Goal: Obtain resource: Download file/media

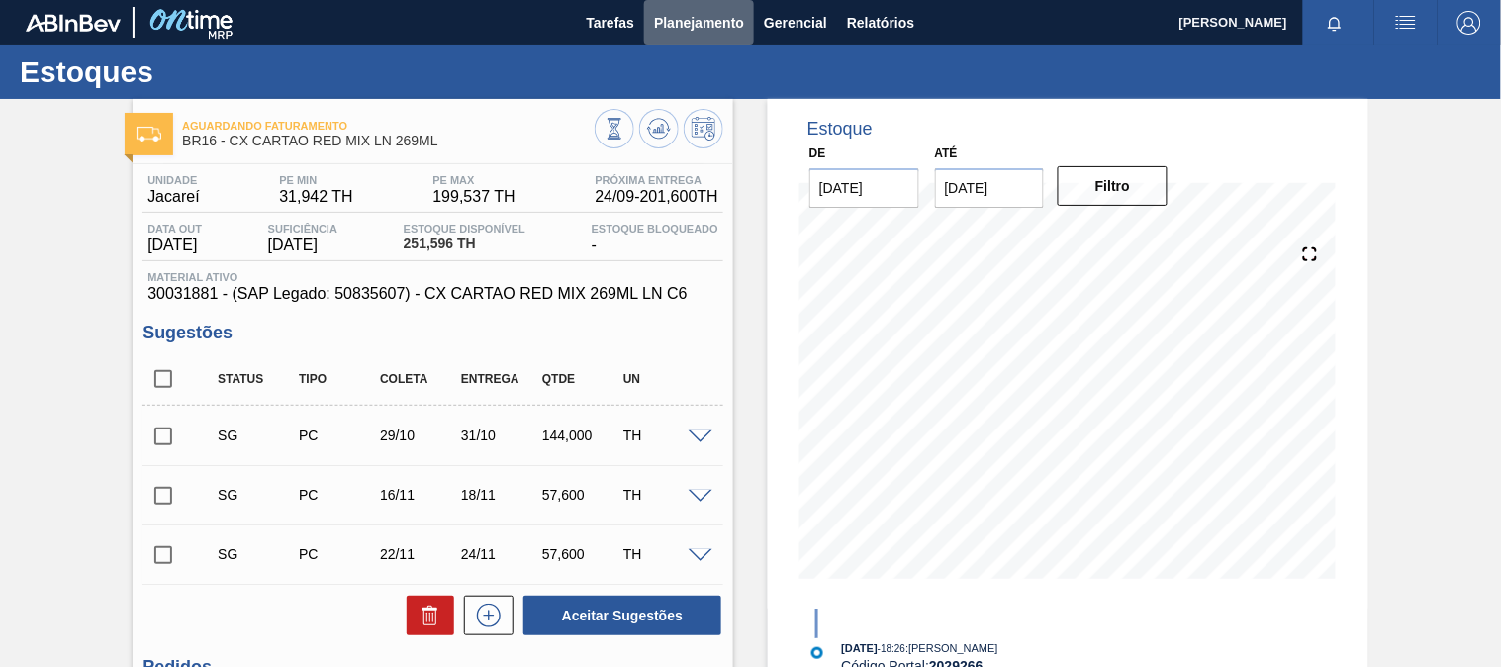
drag, startPoint x: 689, startPoint y: 7, endPoint x: 628, endPoint y: 75, distance: 91.1
click at [687, 8] on button "Planejamento" at bounding box center [699, 22] width 110 height 45
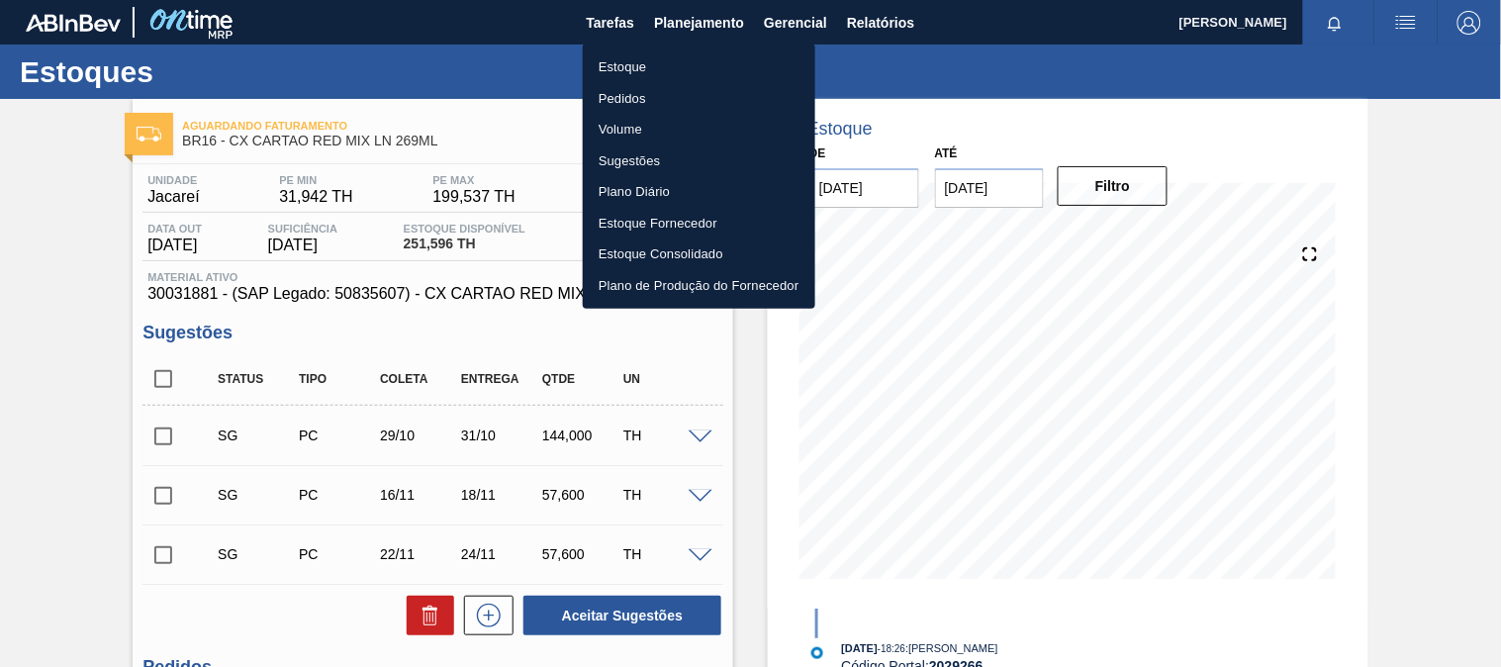
click at [644, 71] on li "Estoque" at bounding box center [699, 67] width 233 height 32
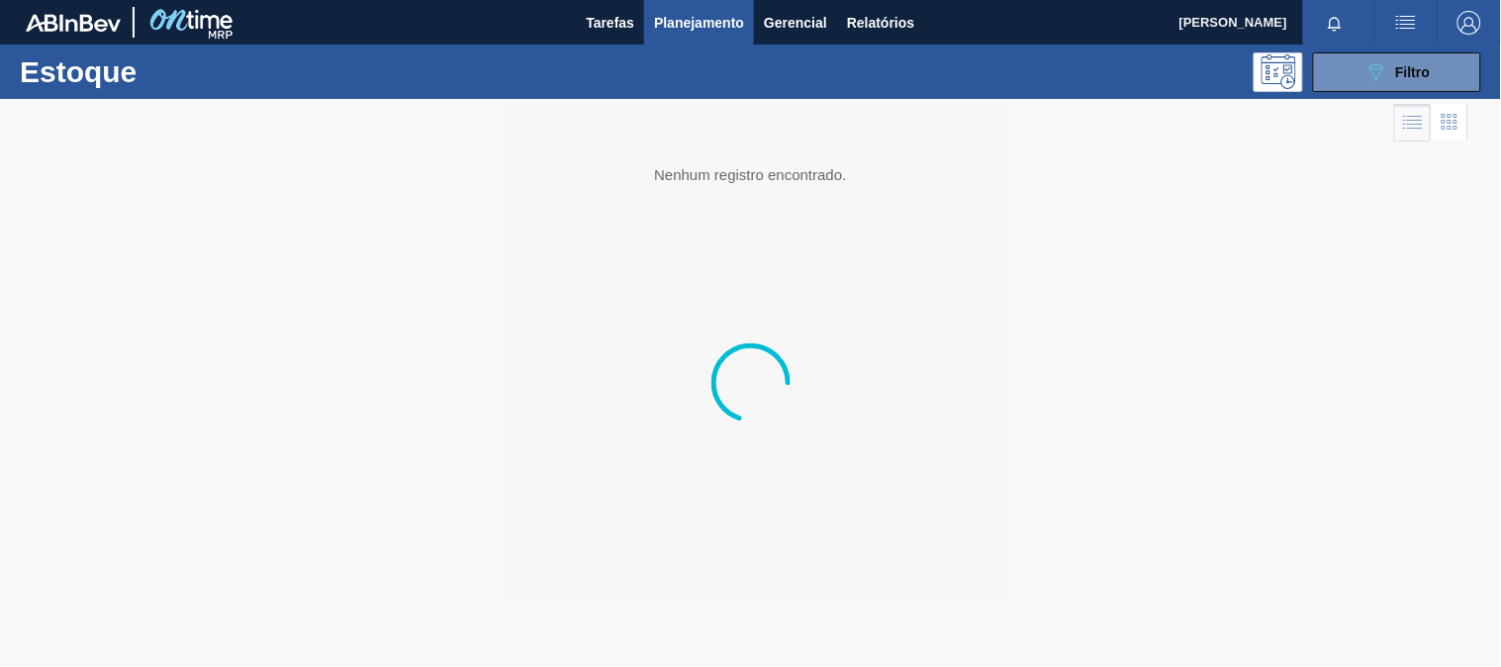
click at [1371, 56] on button "089F7B8B-B2A5-4AFE-B5C0-19BA573D28AC Filtro" at bounding box center [1397, 72] width 168 height 40
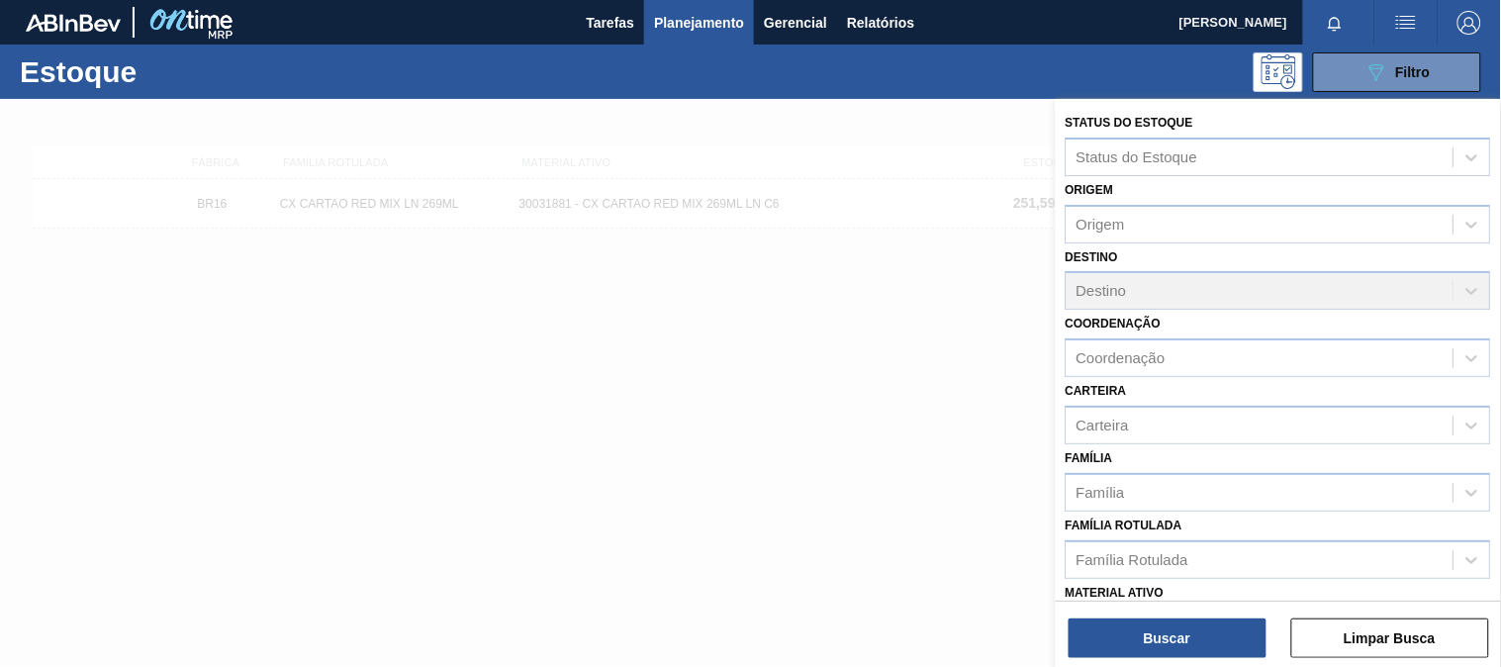
scroll to position [110, 0]
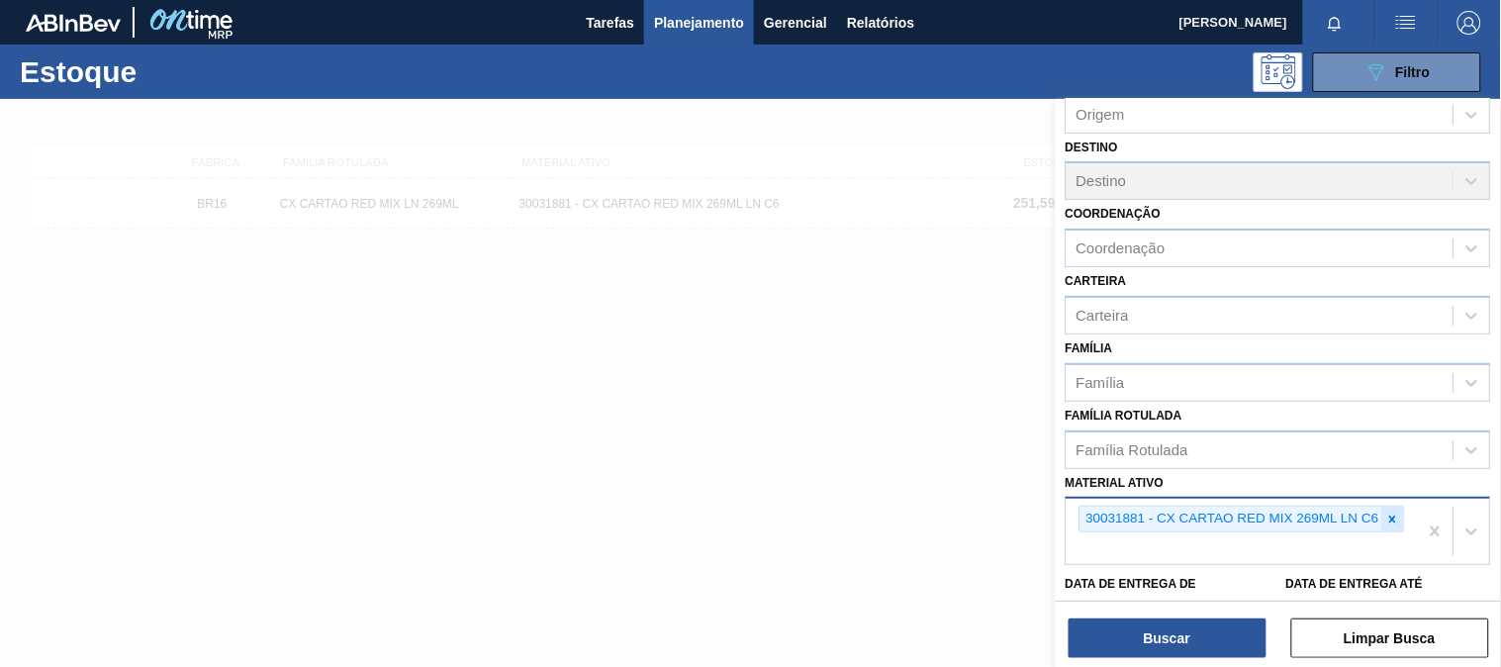
click at [1402, 512] on div at bounding box center [1393, 519] width 22 height 25
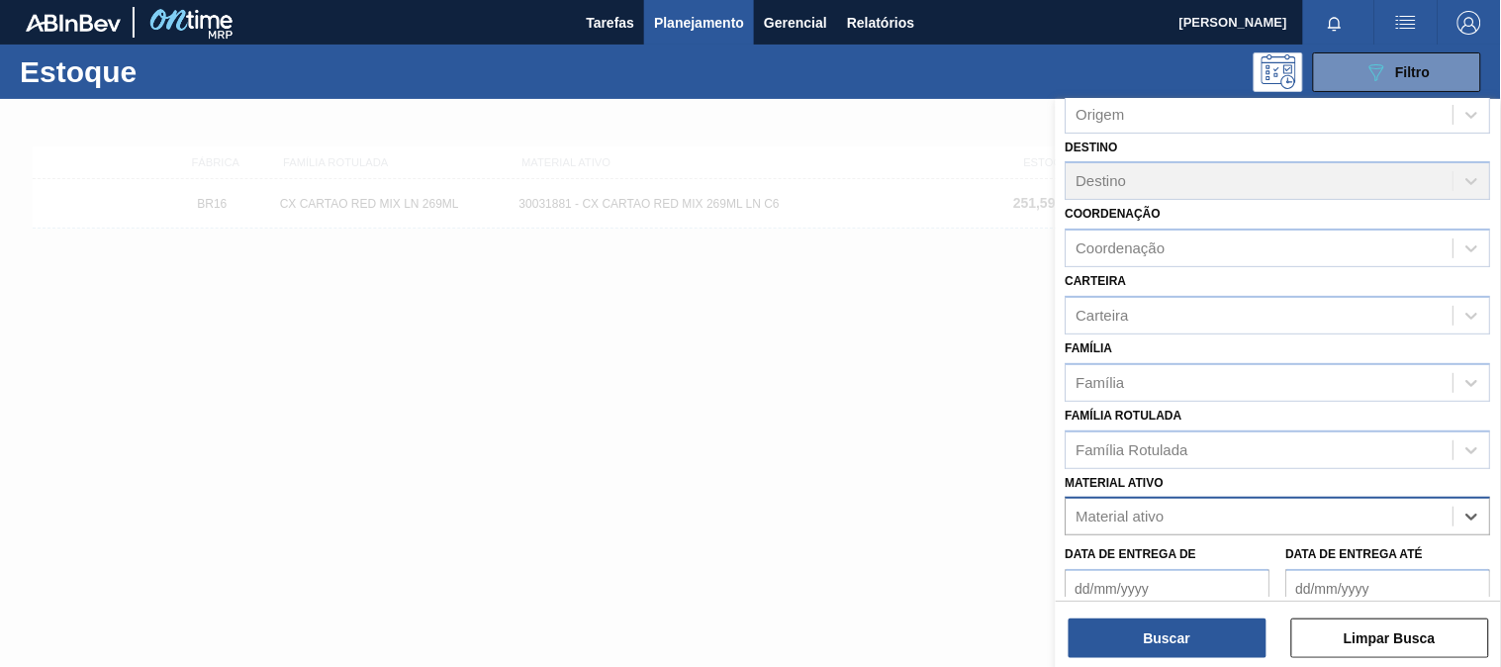
paste ativo "30007850"
type ativo "30007850"
drag, startPoint x: 1223, startPoint y: 562, endPoint x: 1211, endPoint y: 570, distance: 14.3
click at [1218, 562] on div "30007850 - FILME CONTRATIL LISO 480x50" at bounding box center [1278, 565] width 425 height 37
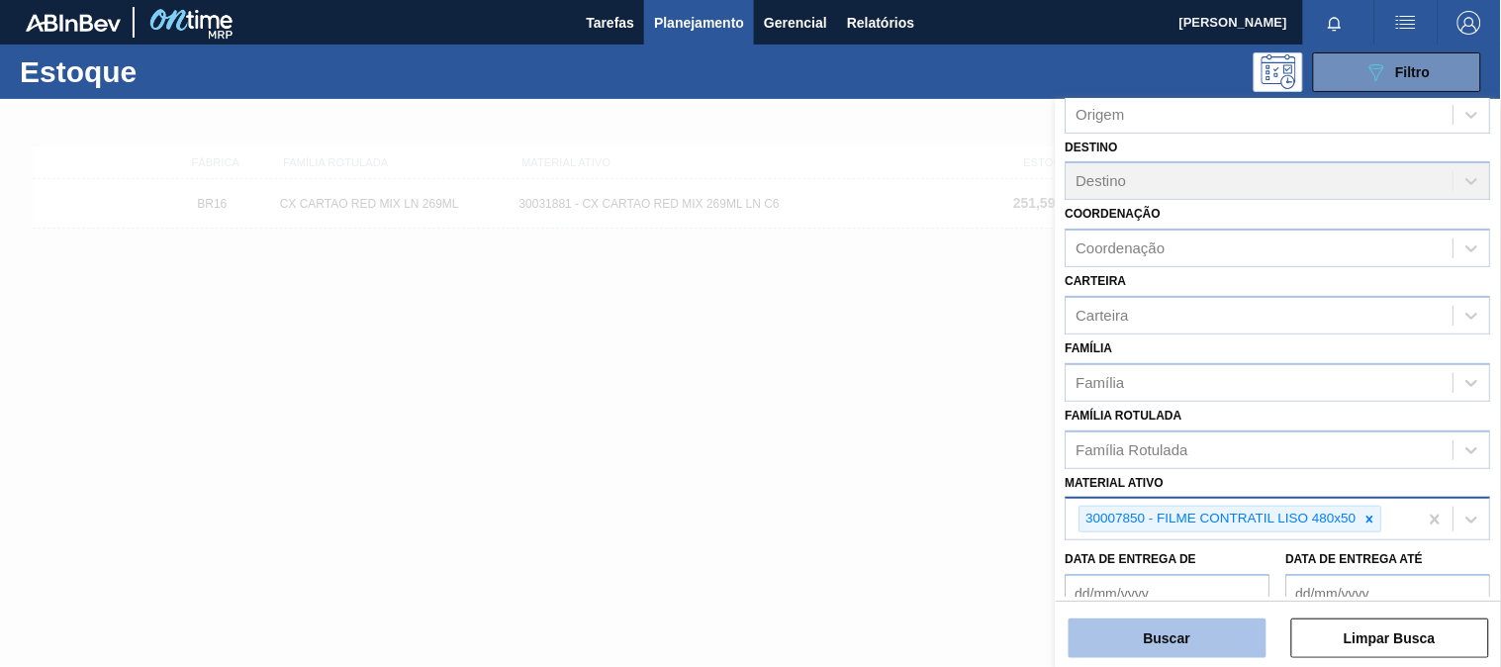
click at [1179, 619] on button "Buscar" at bounding box center [1168, 638] width 198 height 40
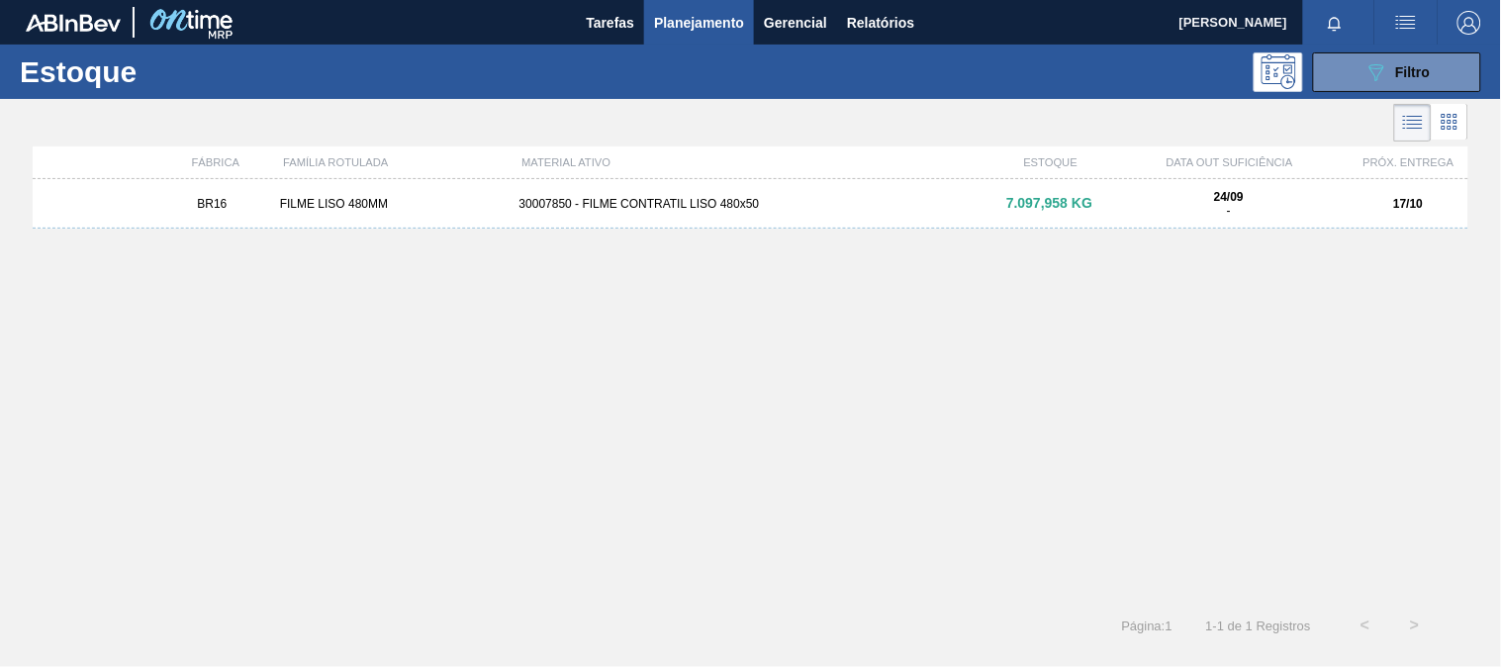
click at [715, 230] on div "BR16 FILME LISO 480MM 30007850 - FILME CONTRATIL LISO 480x50 7.097,958 KG 24/09…" at bounding box center [751, 384] width 1436 height 410
click at [714, 218] on div "BR16 FILME LISO 480MM 30007850 - FILME CONTRATIL LISO 480x50 7.097,958 KG 24/09…" at bounding box center [751, 203] width 1436 height 49
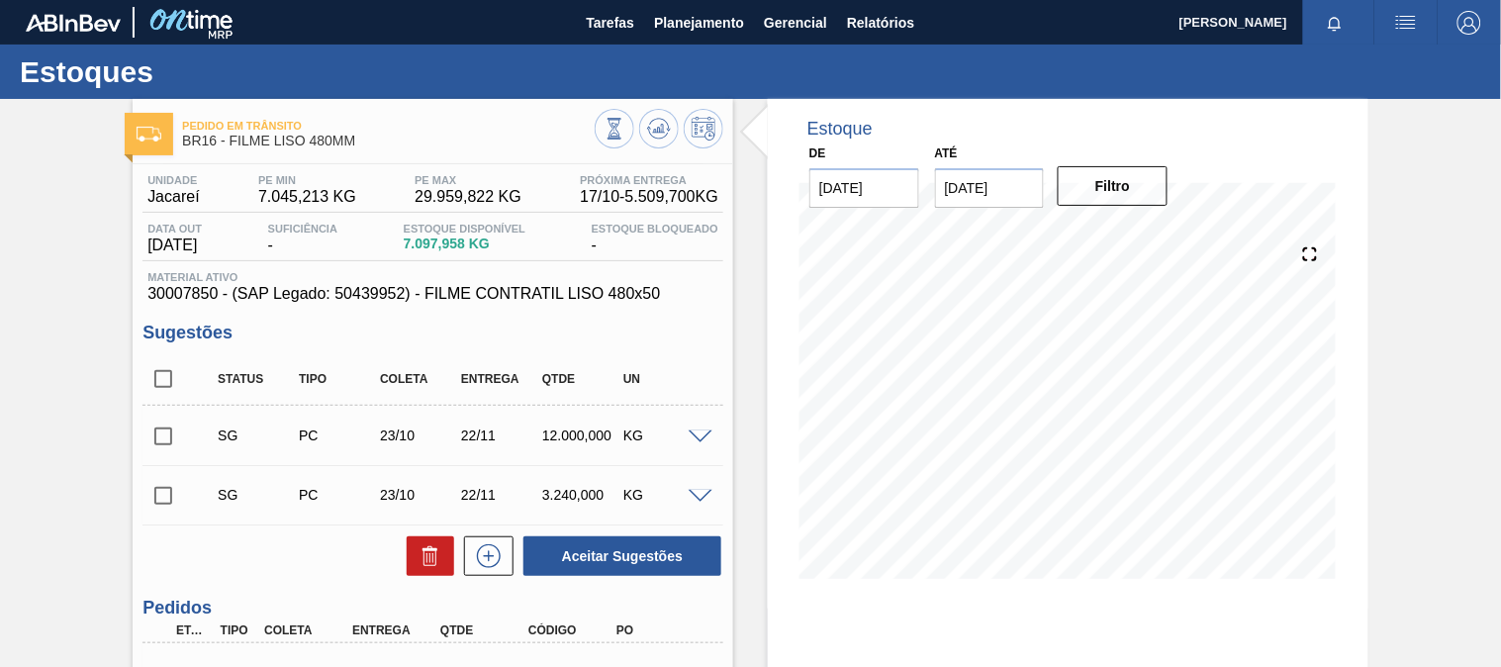
click at [490, 270] on div "Unidade Jacareí PE MIN 7.045,213 KG PE MAX 29.959,822 KG Próxima Entrega 17/10 …" at bounding box center [432, 238] width 581 height 129
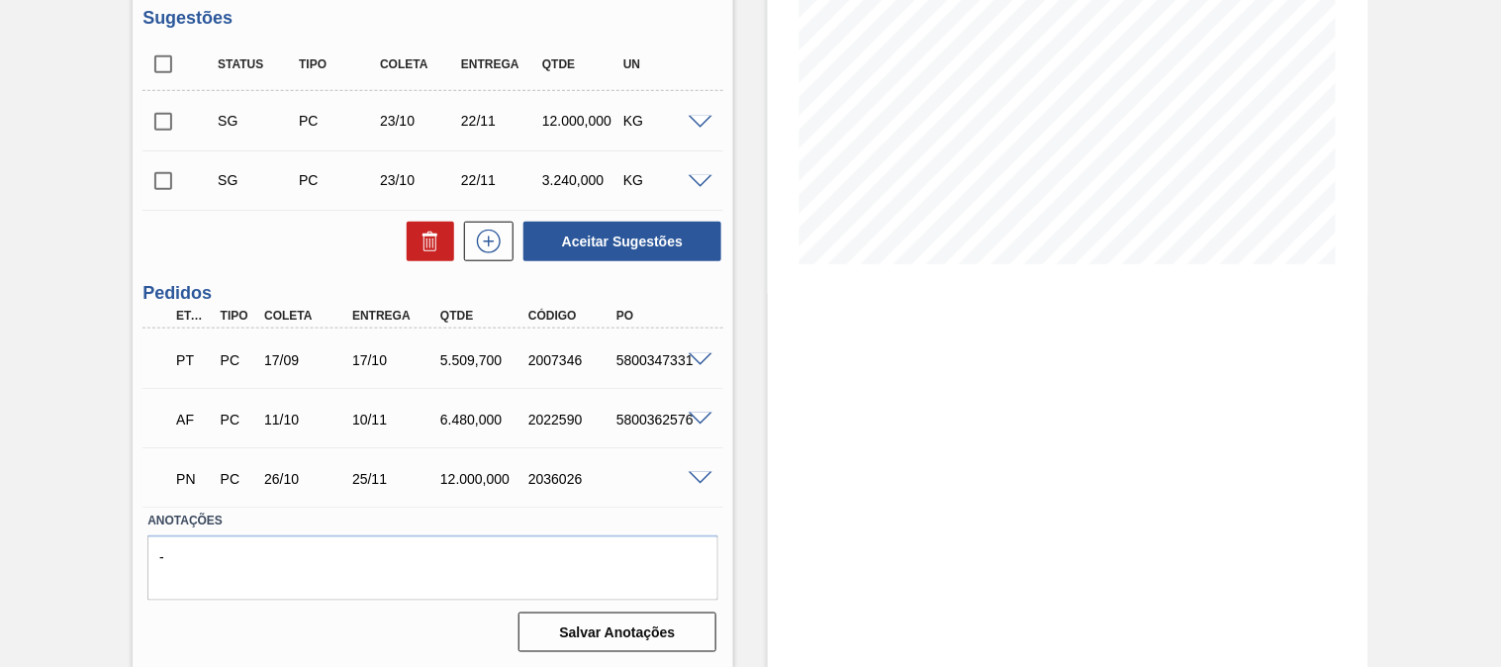
click at [700, 356] on span at bounding box center [701, 360] width 24 height 15
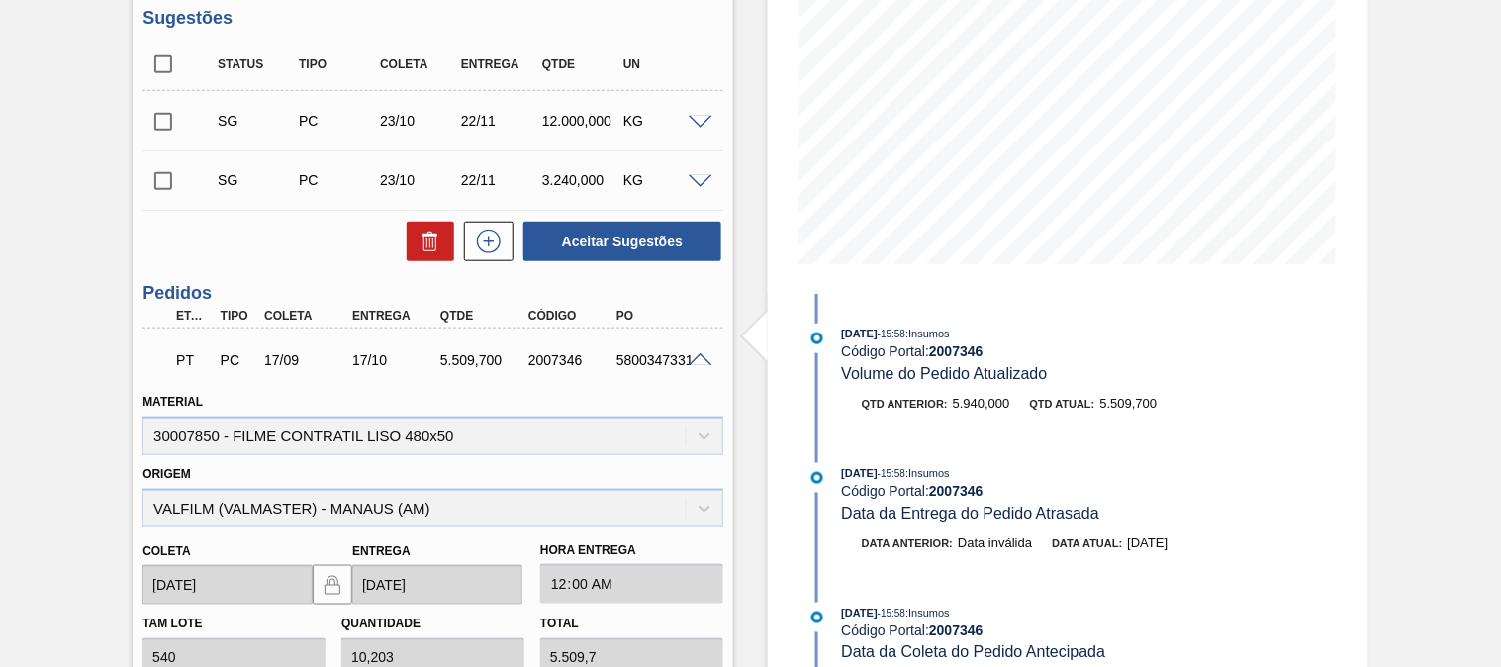
click at [681, 364] on div "5800347331" at bounding box center [660, 360] width 97 height 16
click at [695, 358] on span at bounding box center [701, 360] width 24 height 15
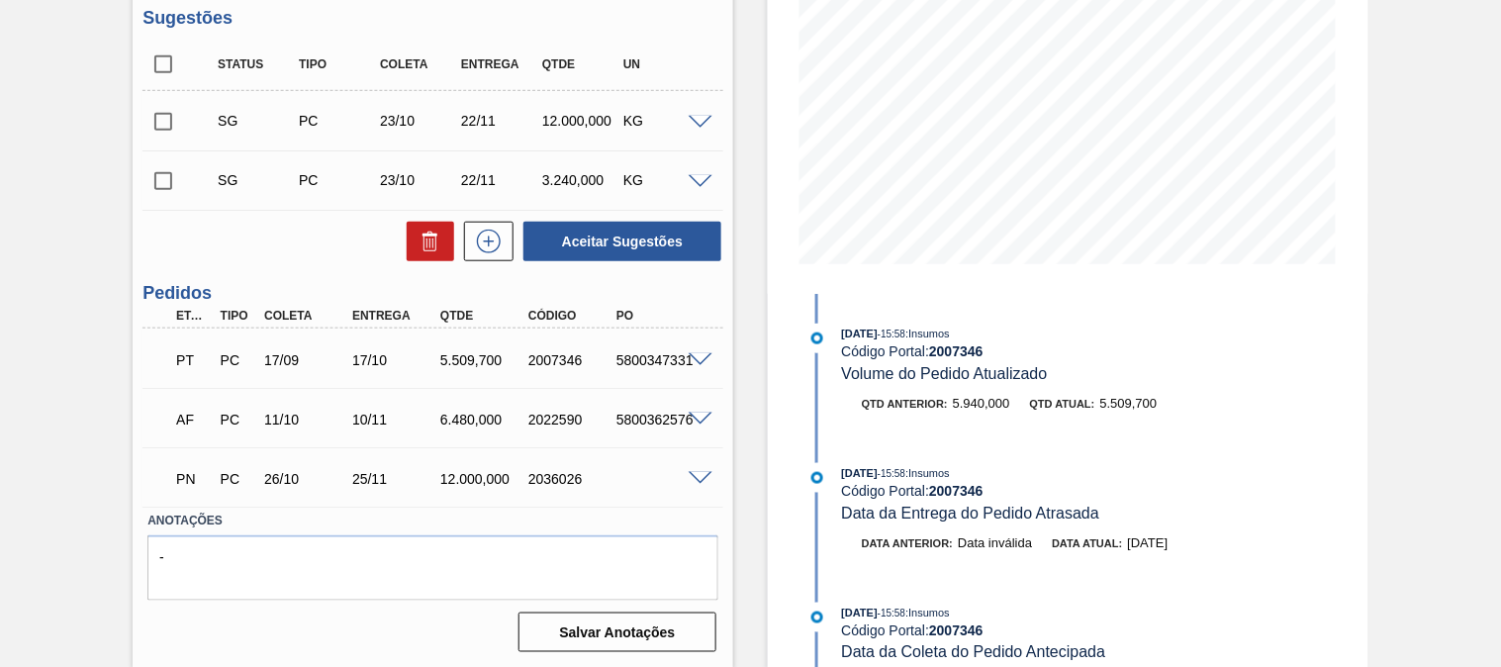
scroll to position [0, 0]
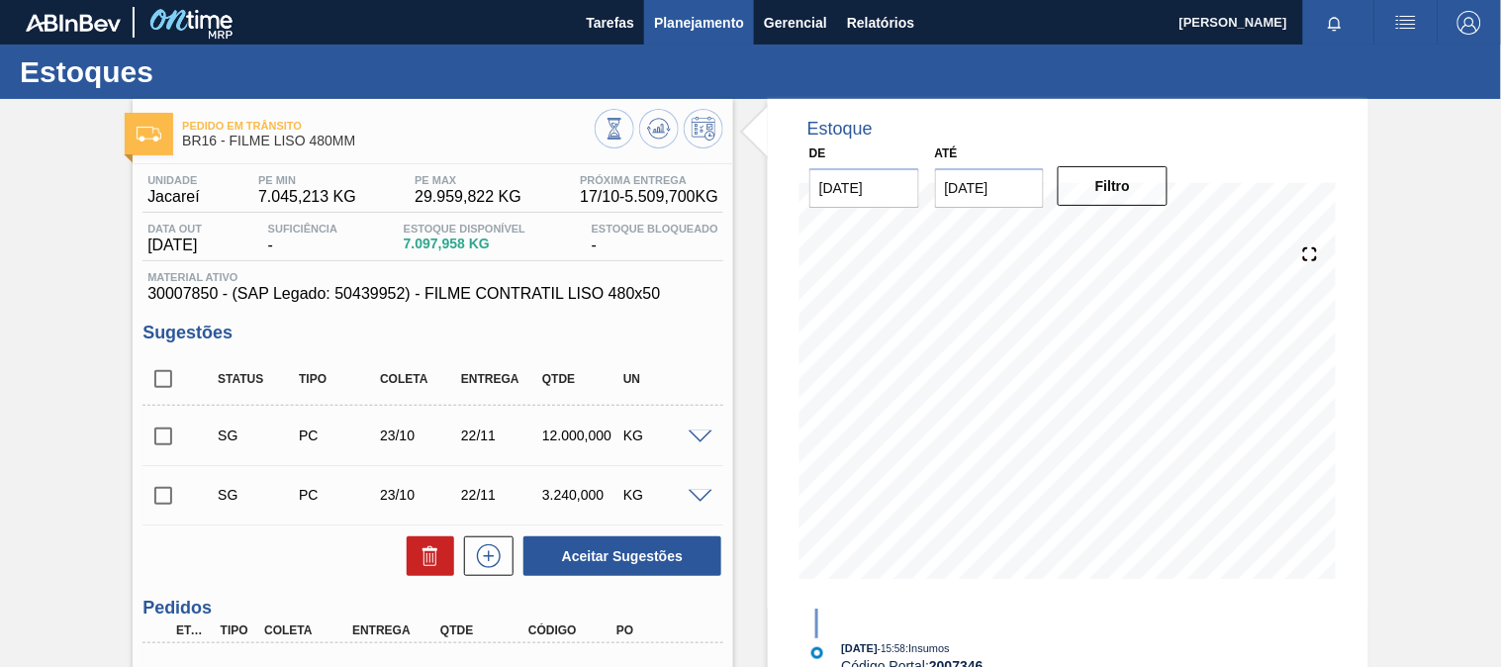
click at [699, 30] on span "Planejamento" at bounding box center [699, 23] width 90 height 24
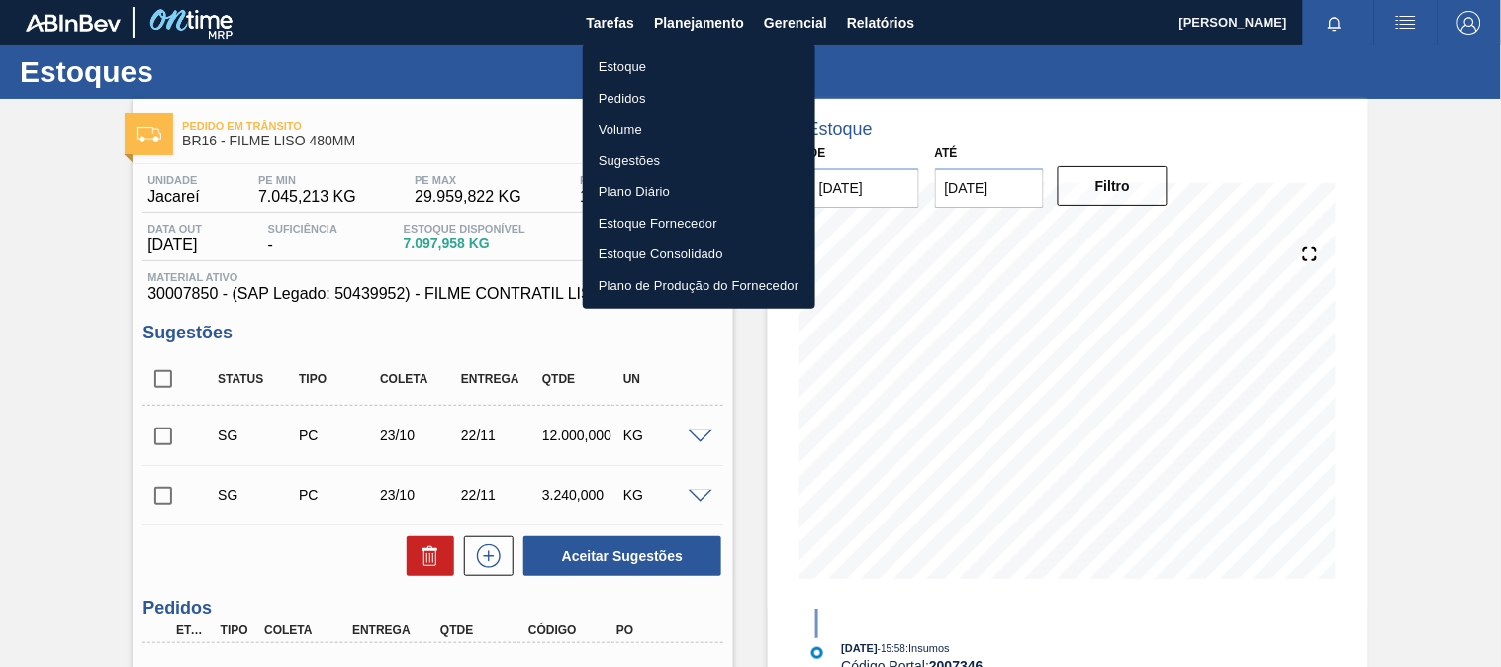
click at [657, 70] on li "Estoque" at bounding box center [699, 67] width 233 height 32
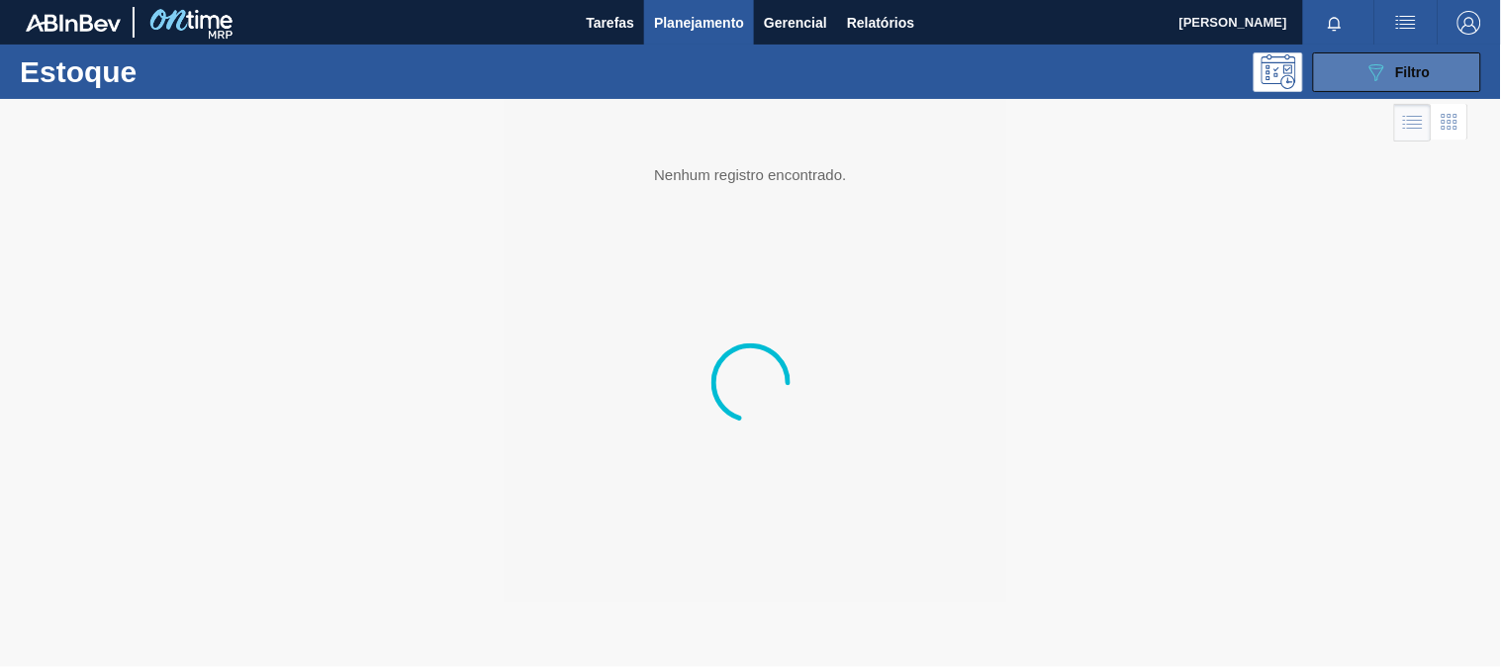
click at [1409, 72] on span "Filtro" at bounding box center [1413, 72] width 35 height 16
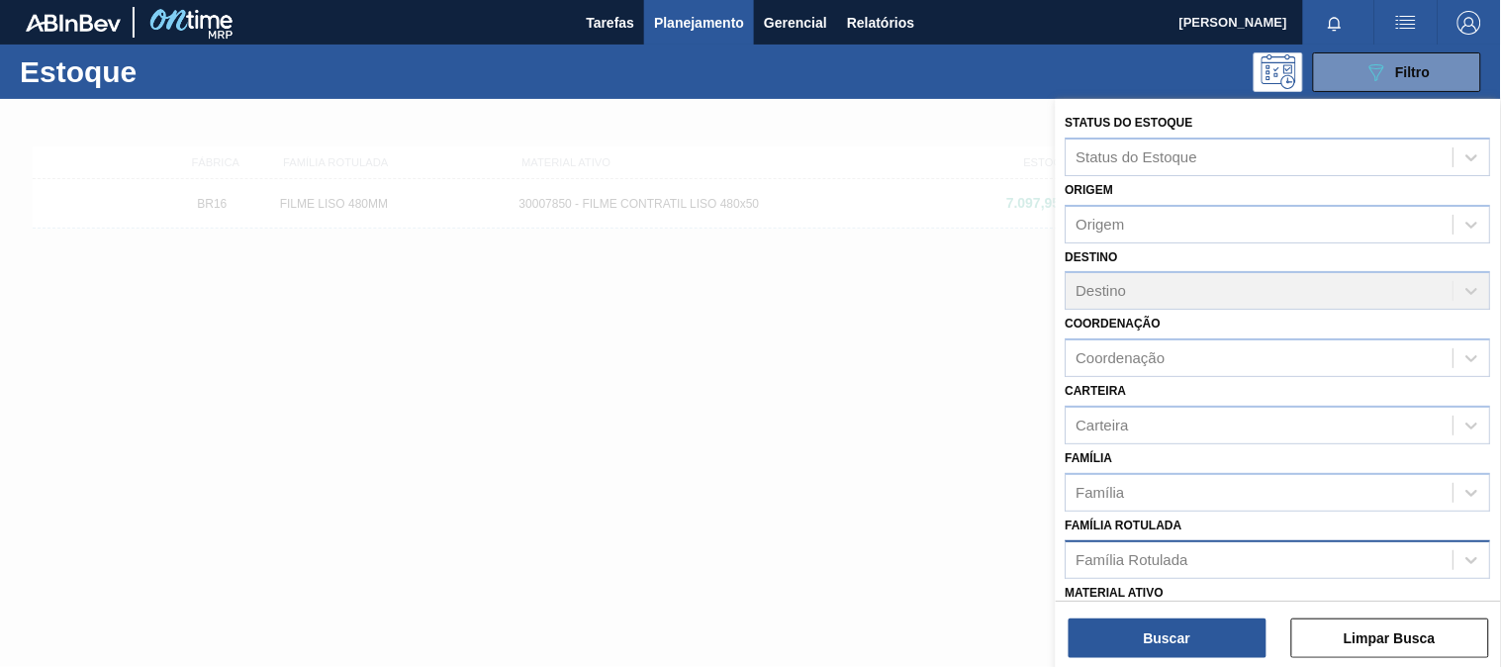
scroll to position [110, 0]
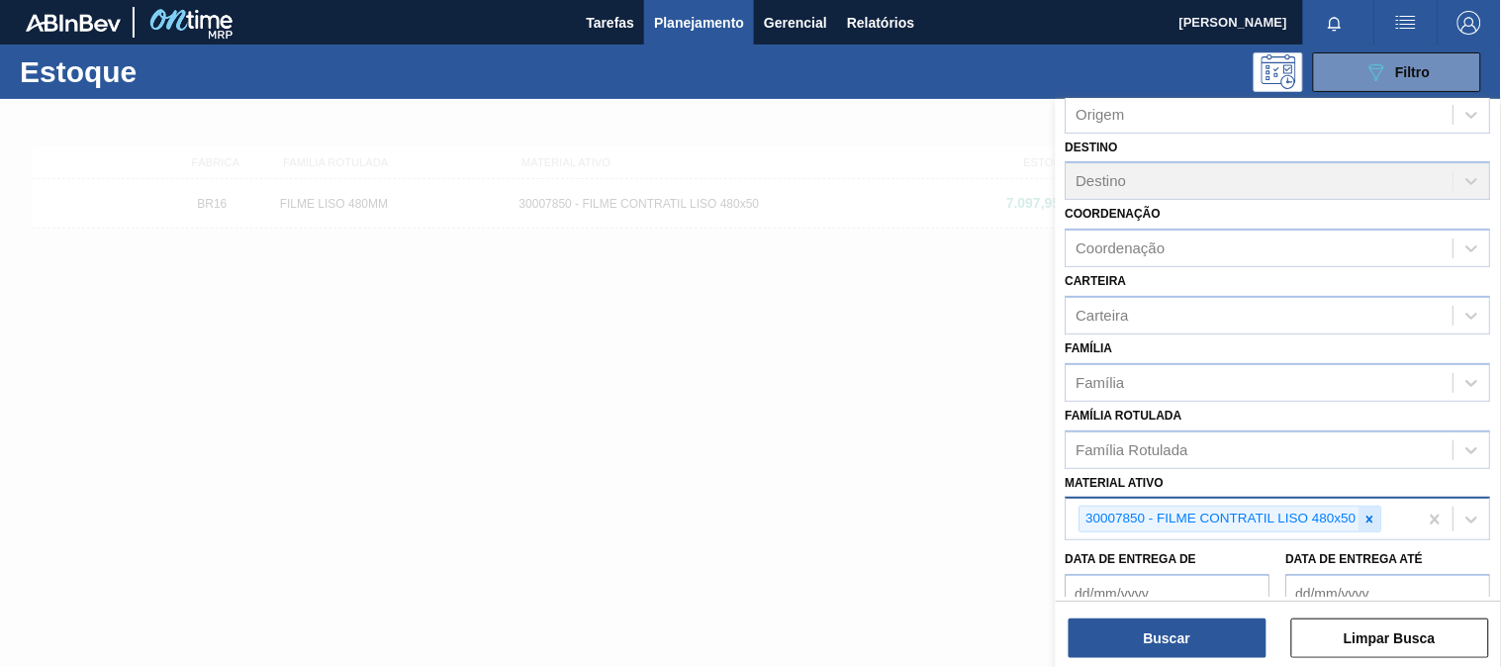
click at [1367, 513] on icon at bounding box center [1371, 520] width 14 height 14
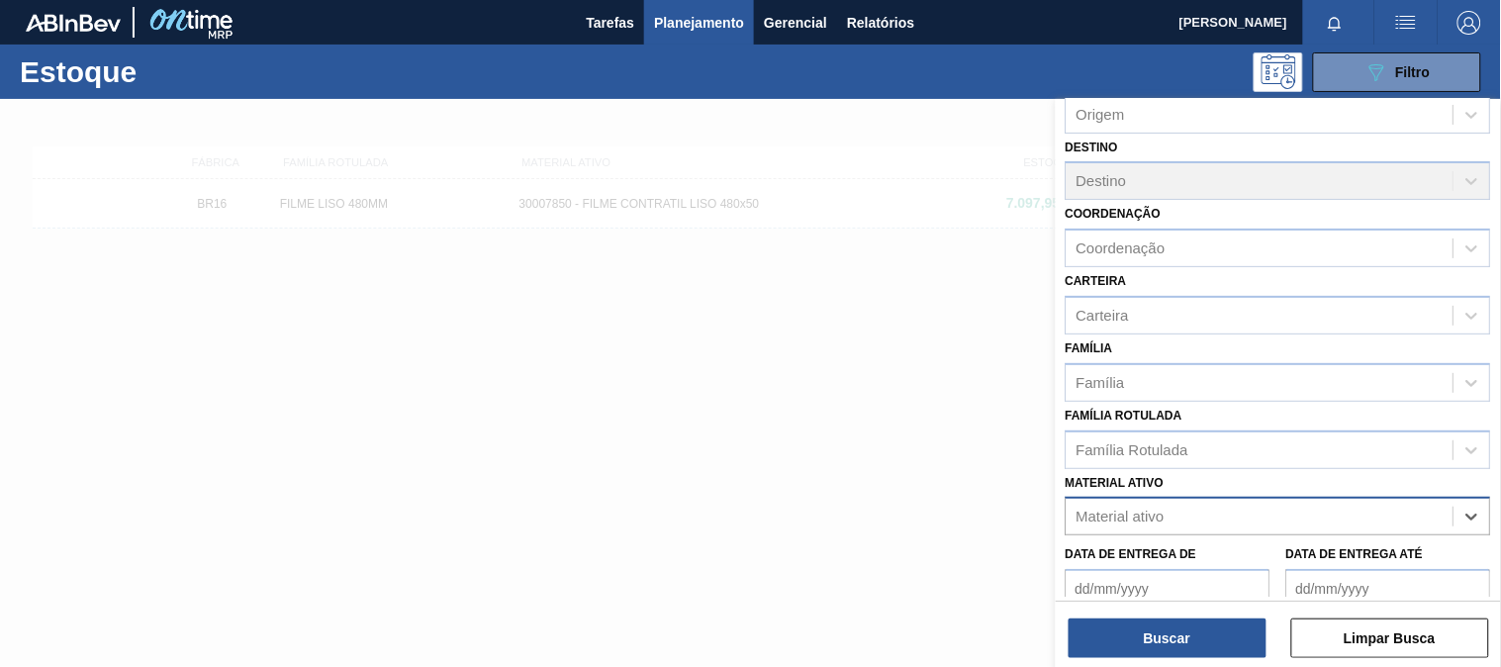
paste ativo "30003175"
type ativo "30003175"
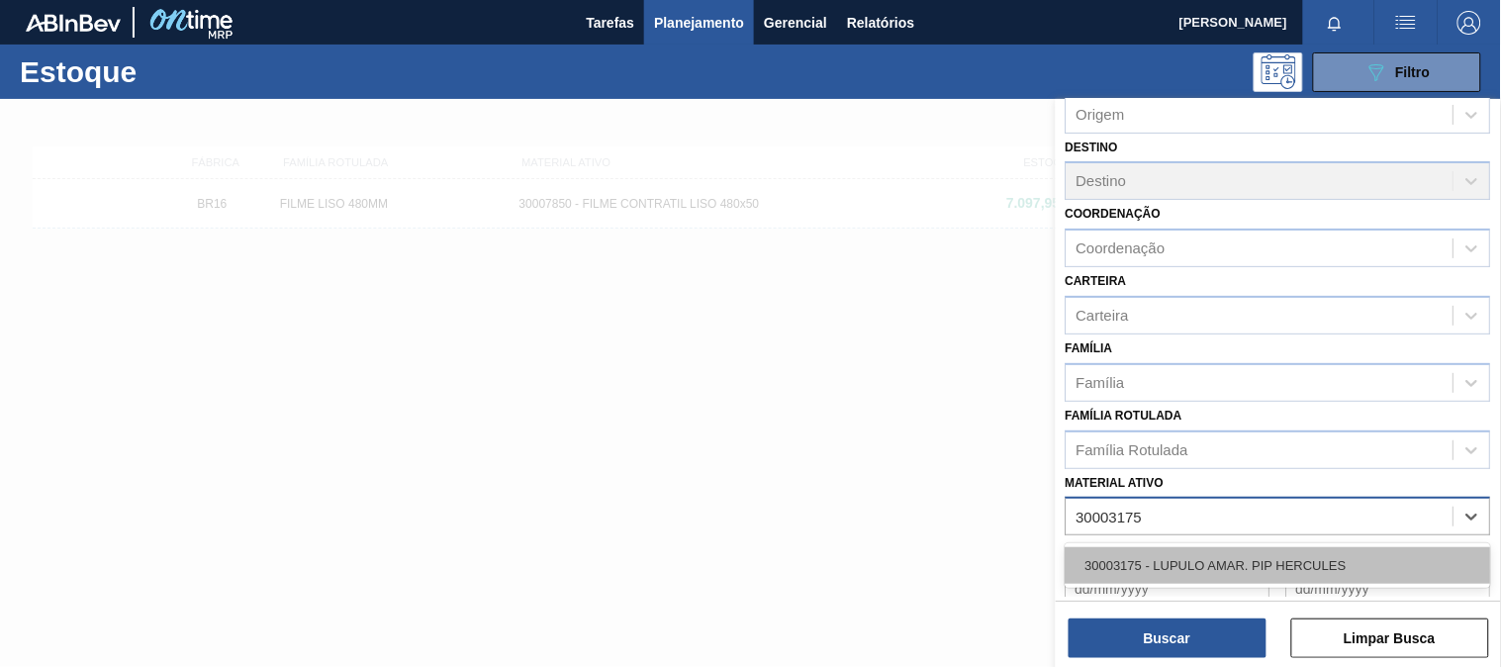
click at [1208, 547] on div "30003175 - LUPULO AMAR. PIP HERCULES" at bounding box center [1278, 565] width 425 height 37
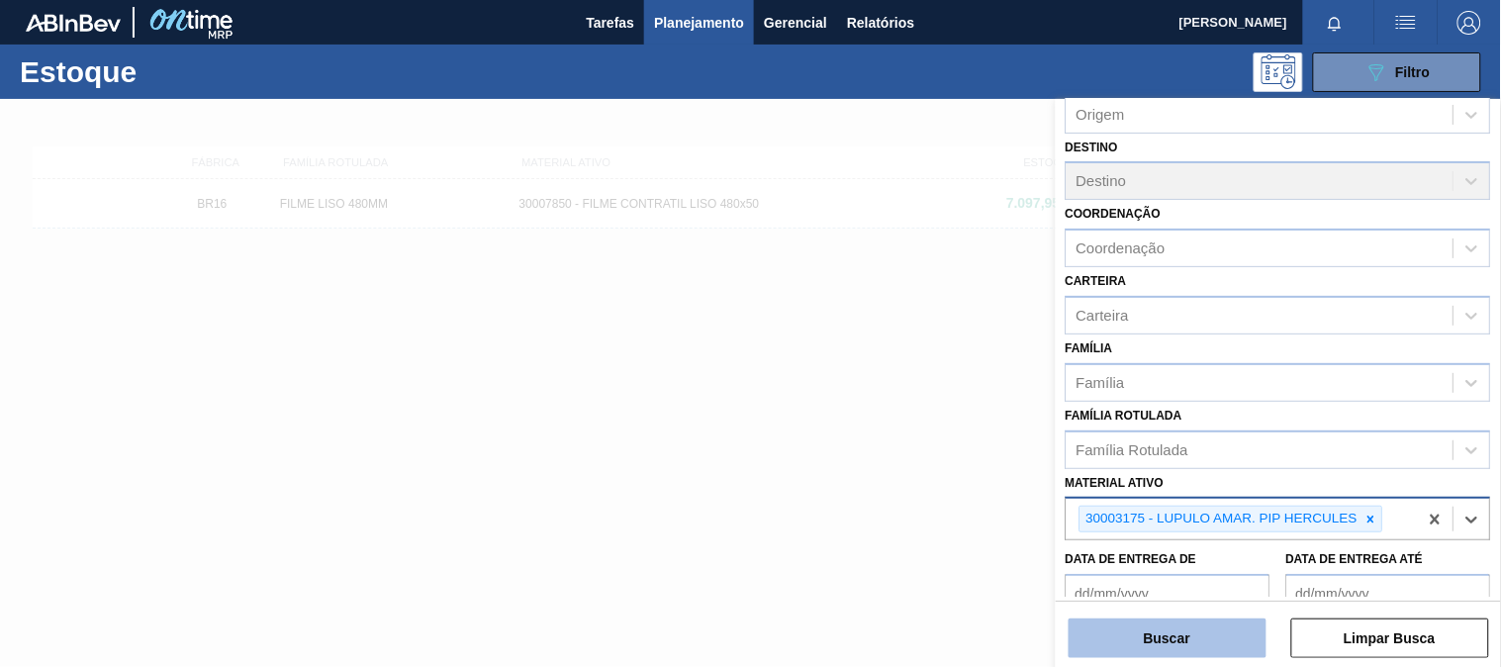
click at [1165, 637] on button "Buscar" at bounding box center [1168, 638] width 198 height 40
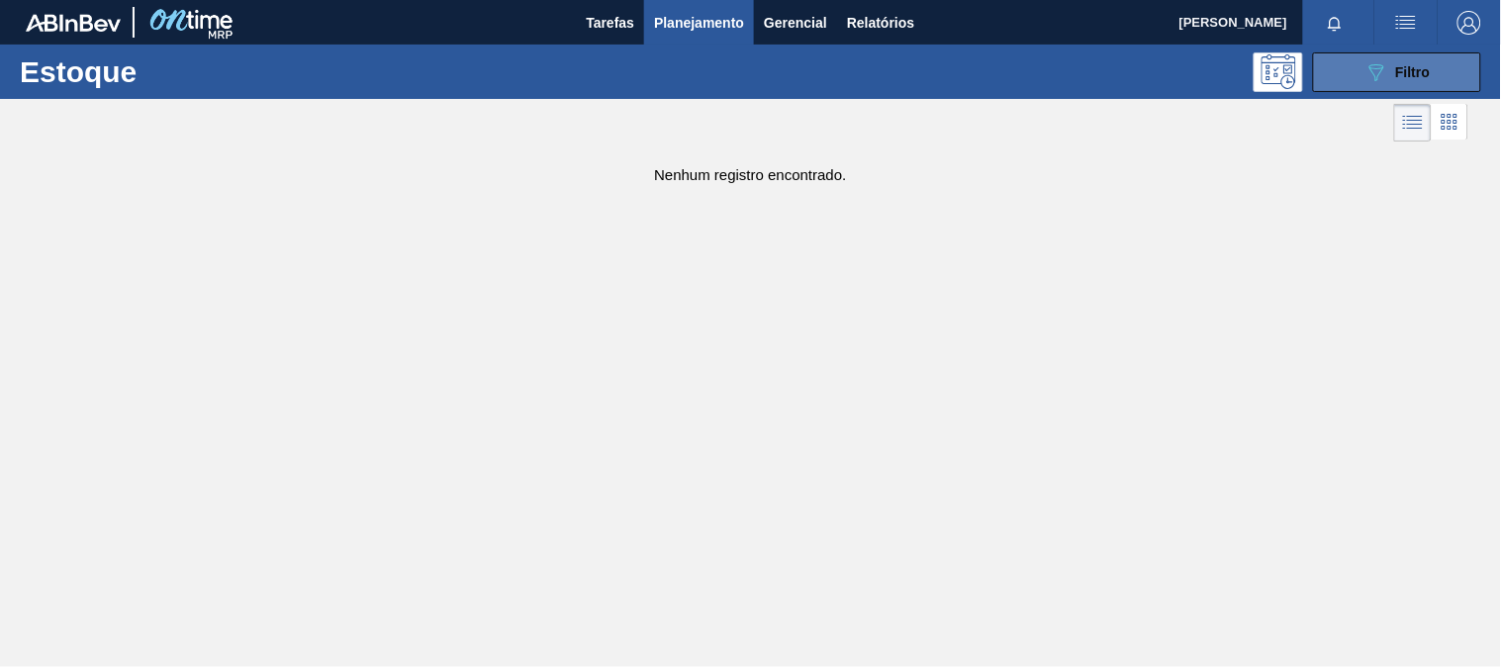
click at [1358, 76] on button "089F7B8B-B2A5-4AFE-B5C0-19BA573D28AC Filtro" at bounding box center [1397, 72] width 168 height 40
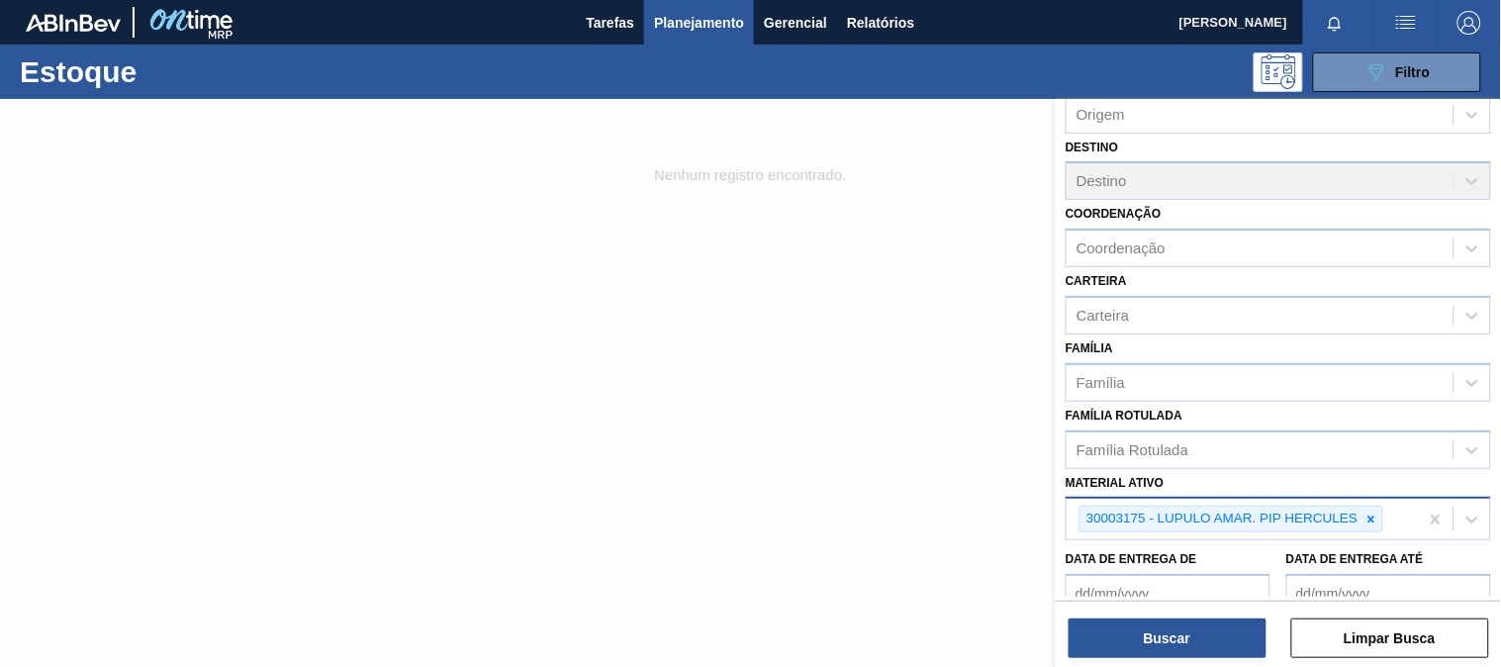
click at [708, 11] on span "Planejamento" at bounding box center [699, 23] width 90 height 24
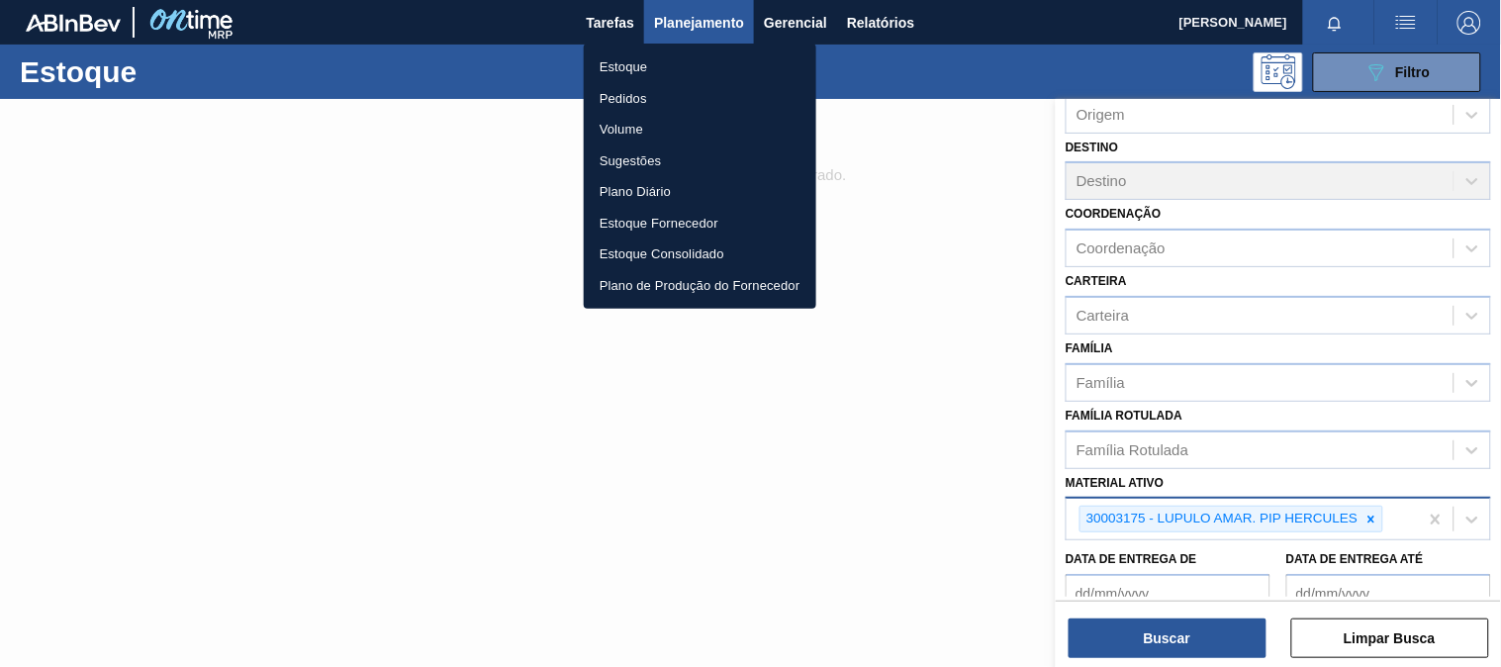
click at [865, 25] on div at bounding box center [750, 333] width 1501 height 667
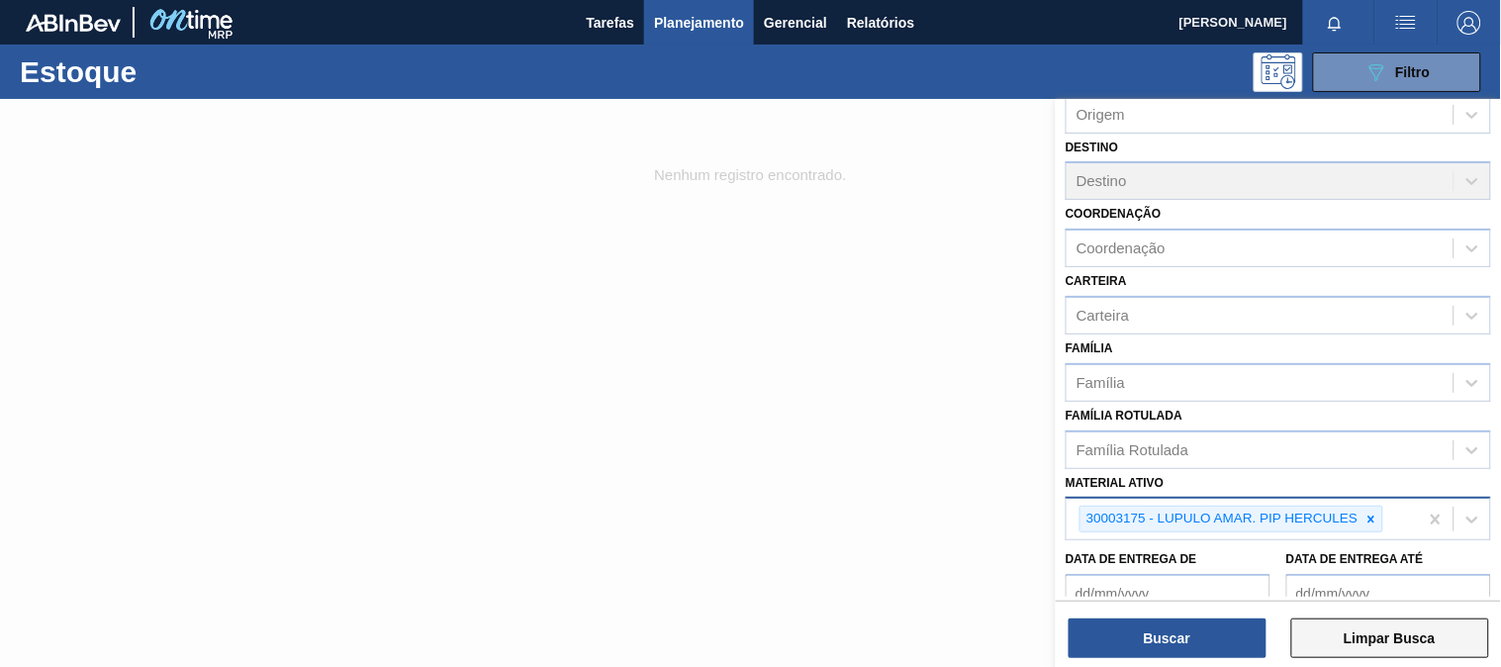
click at [1379, 647] on button "Limpar Busca" at bounding box center [1390, 638] width 198 height 40
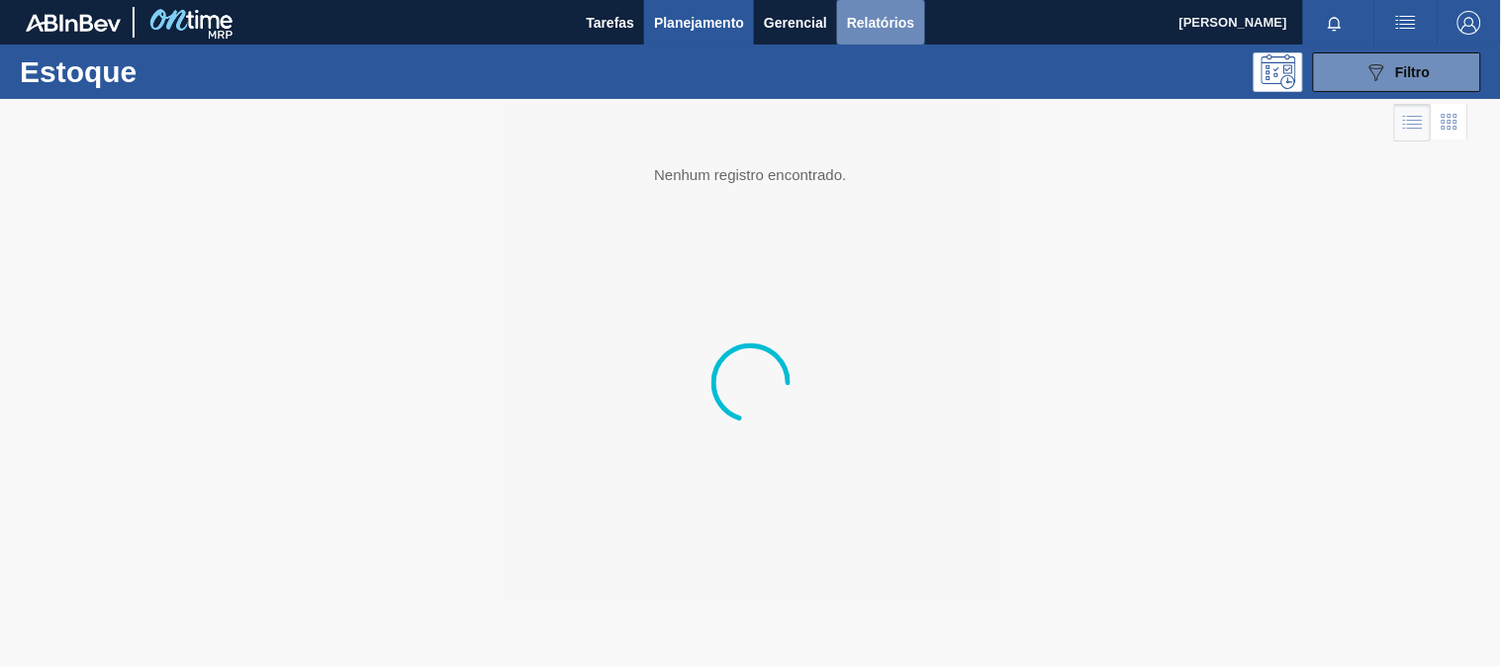
click at [883, 17] on span "Relatórios" at bounding box center [880, 23] width 67 height 24
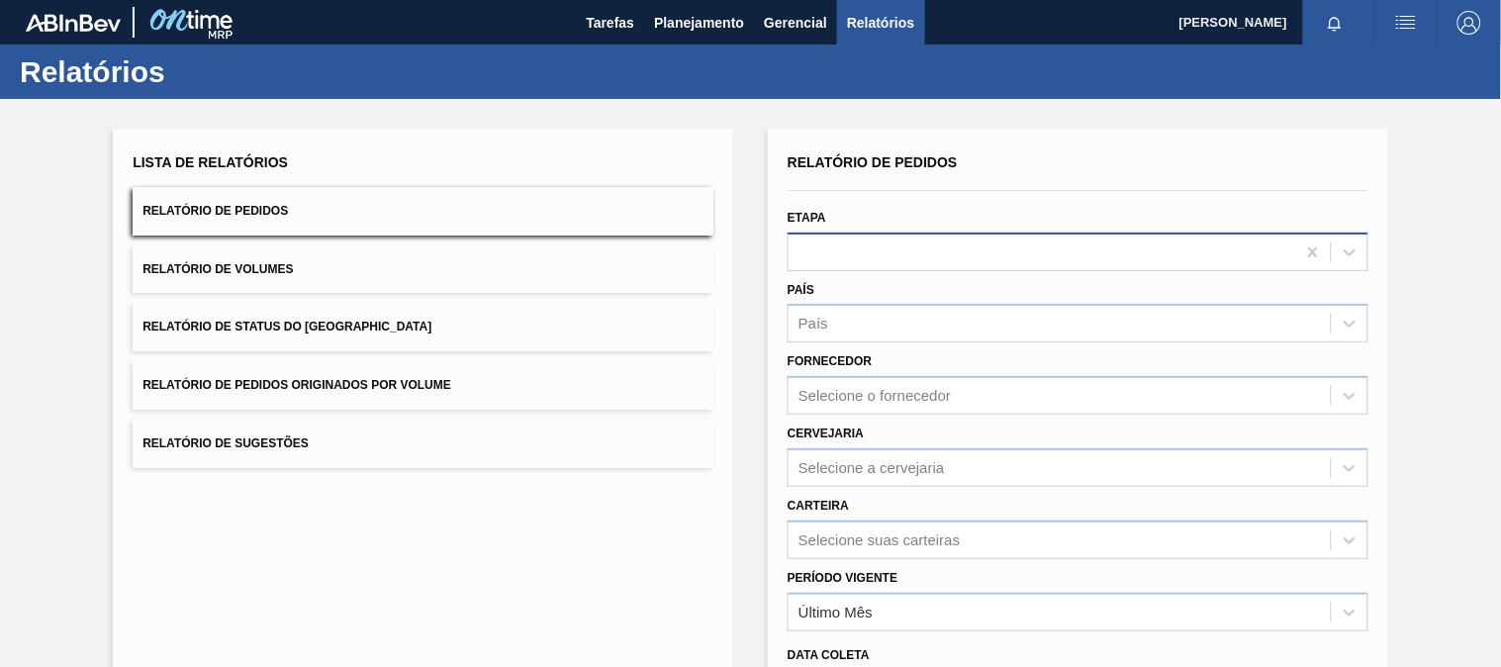
click at [829, 247] on div at bounding box center [1042, 251] width 507 height 29
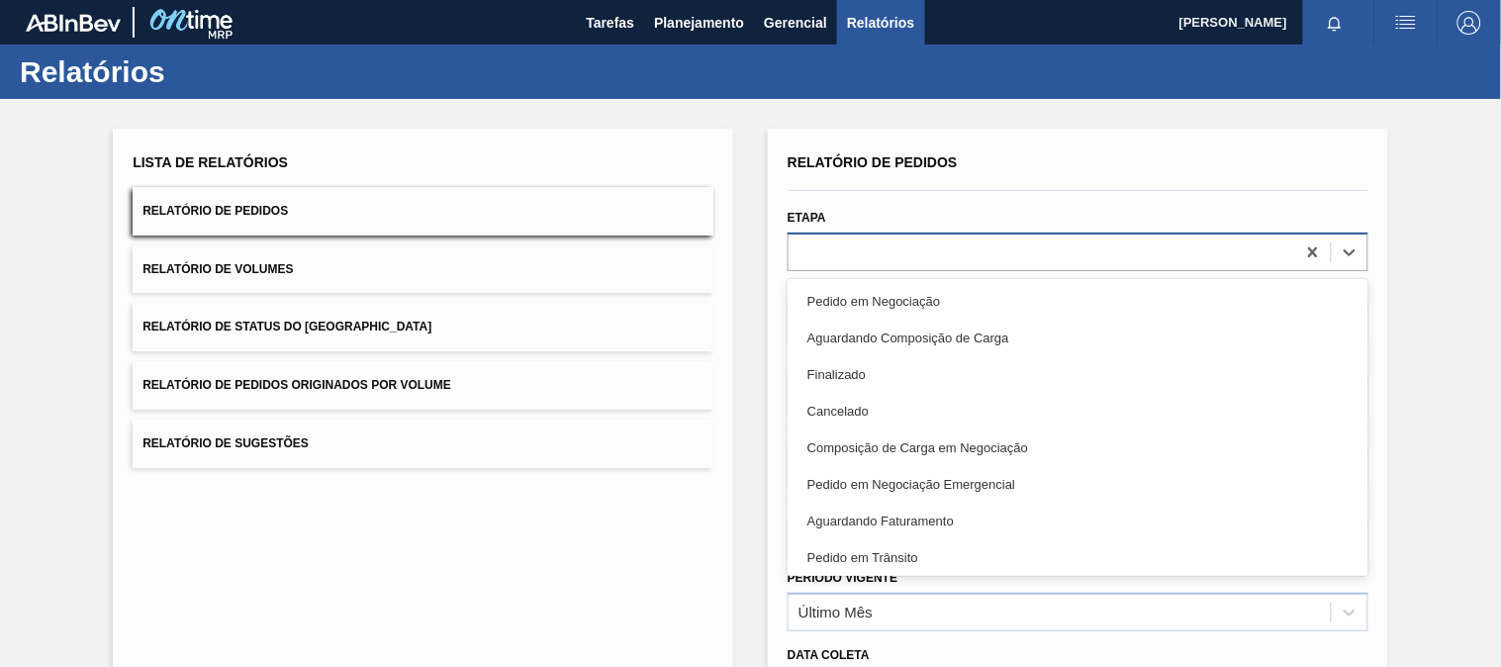
click at [829, 247] on div at bounding box center [1042, 251] width 507 height 29
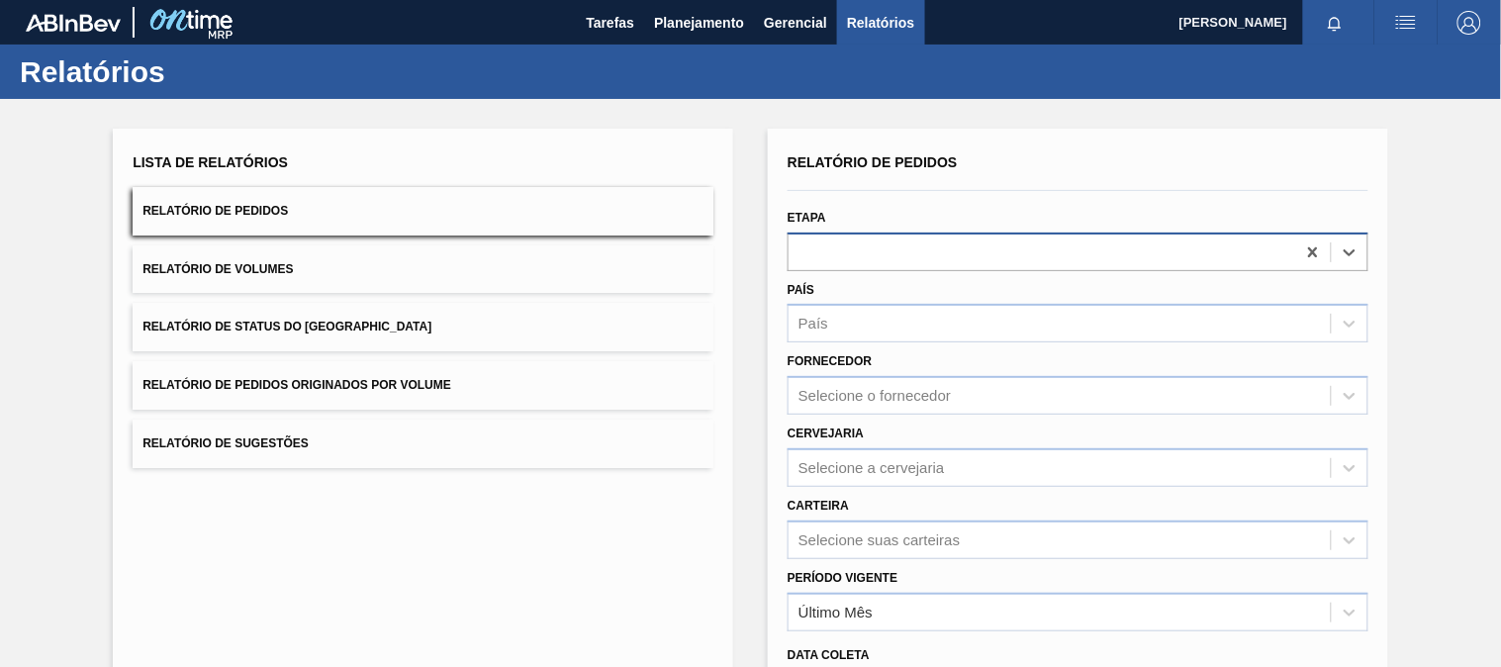
scroll to position [220, 0]
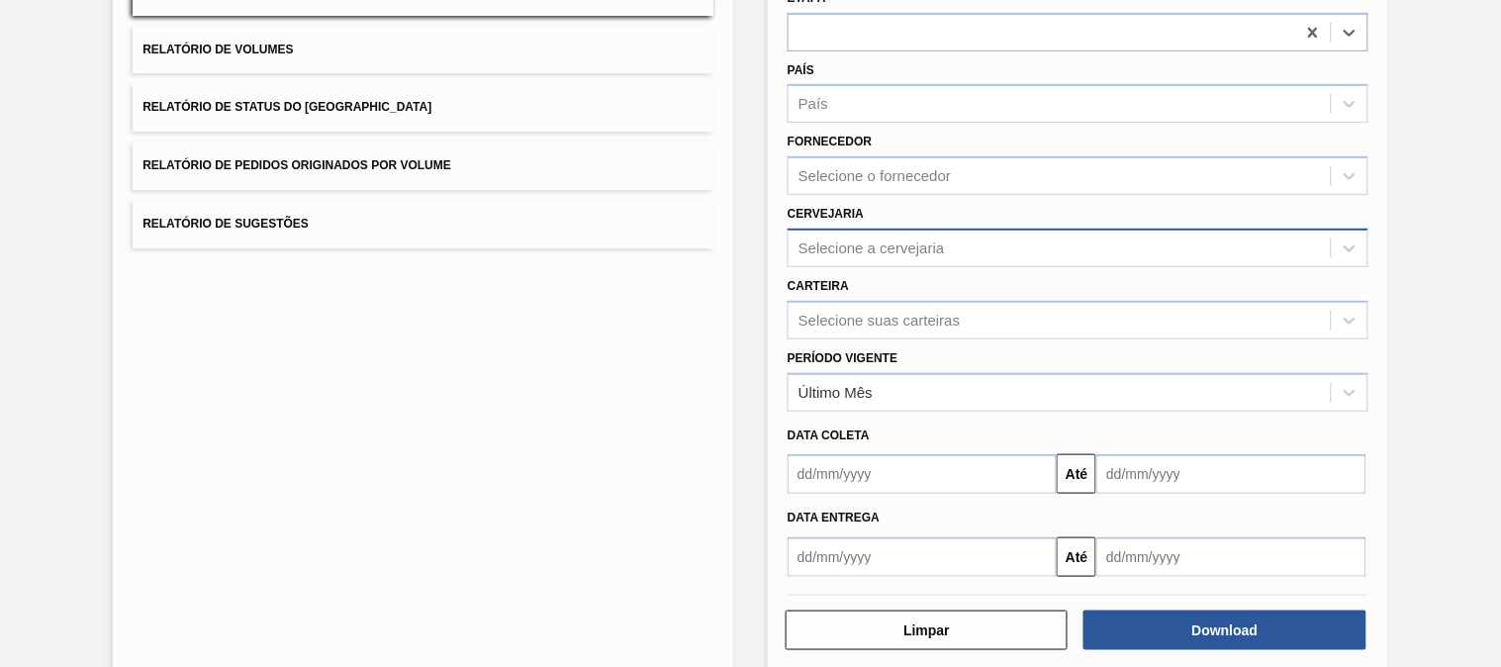
click at [868, 239] on div "Selecione a cervejaria" at bounding box center [872, 247] width 146 height 17
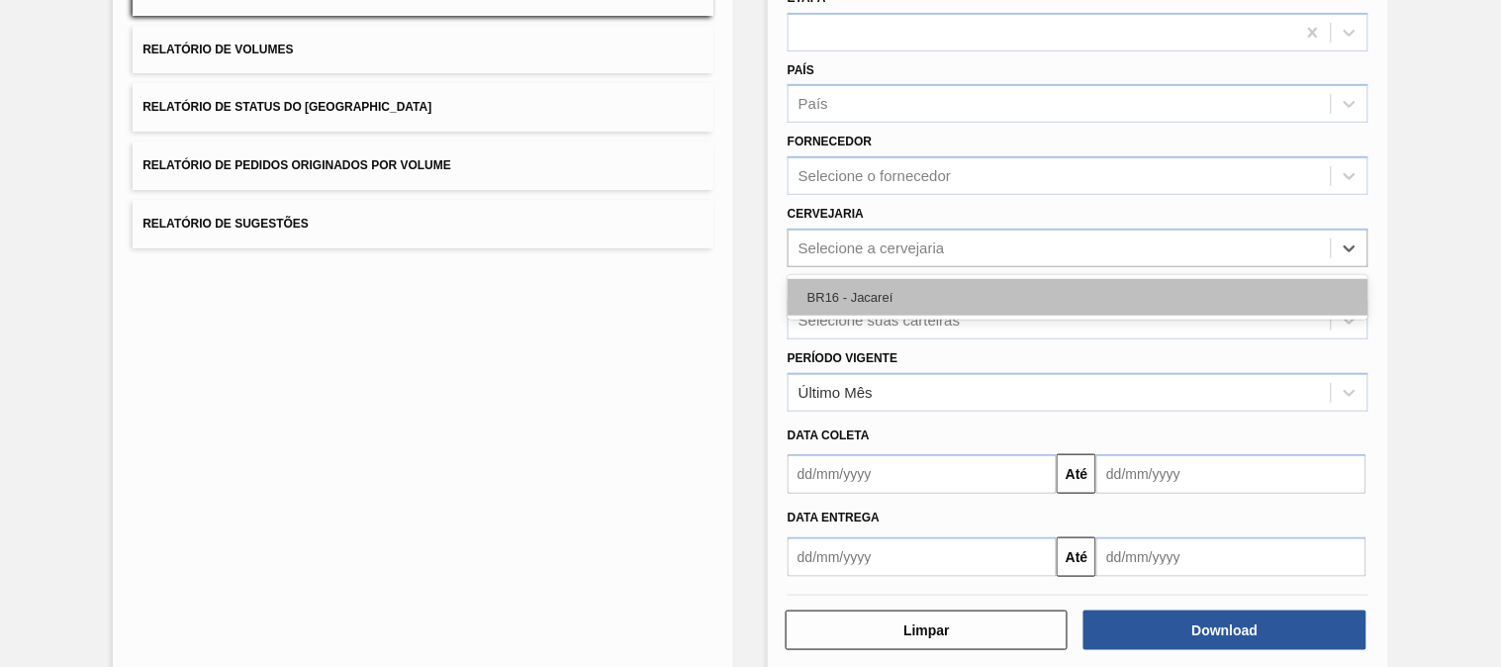
click at [883, 281] on div "BR16 - Jacareí" at bounding box center [1078, 297] width 581 height 37
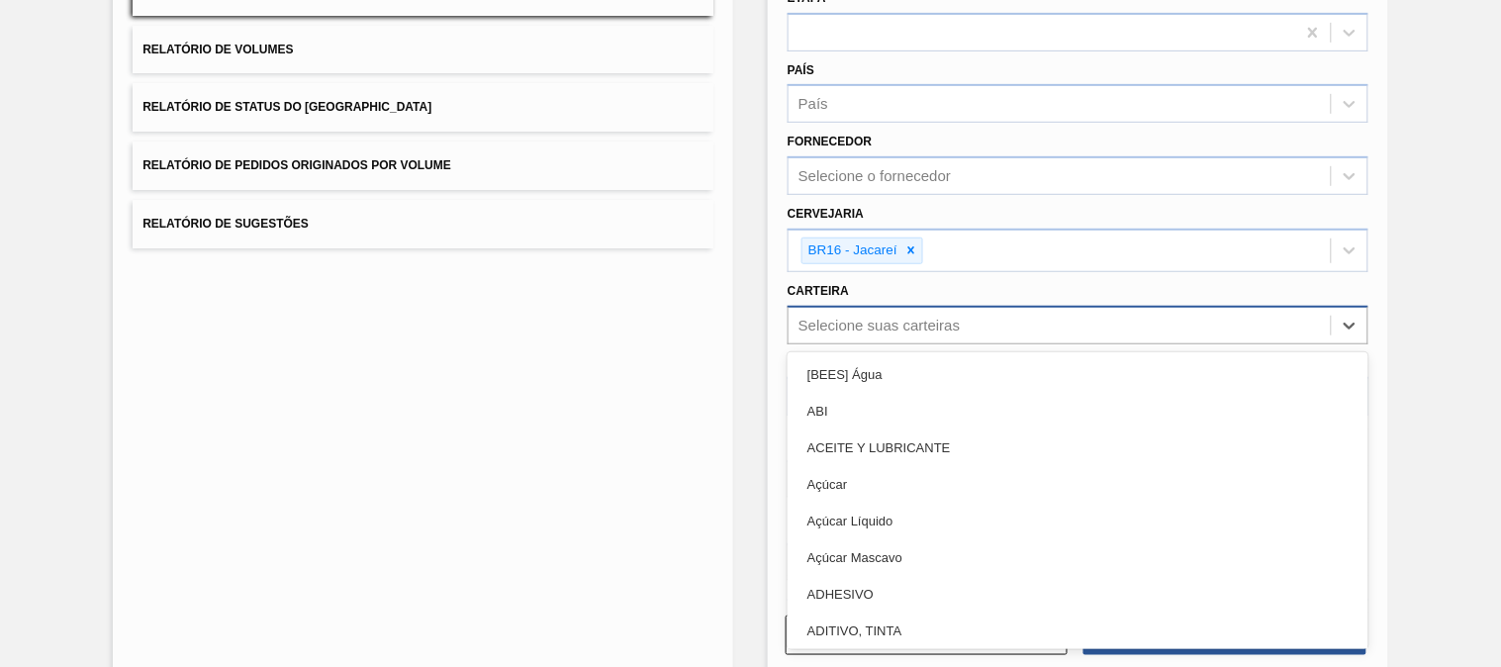
click at [883, 317] on div "Selecione suas carteiras" at bounding box center [879, 325] width 161 height 17
type input "ró"
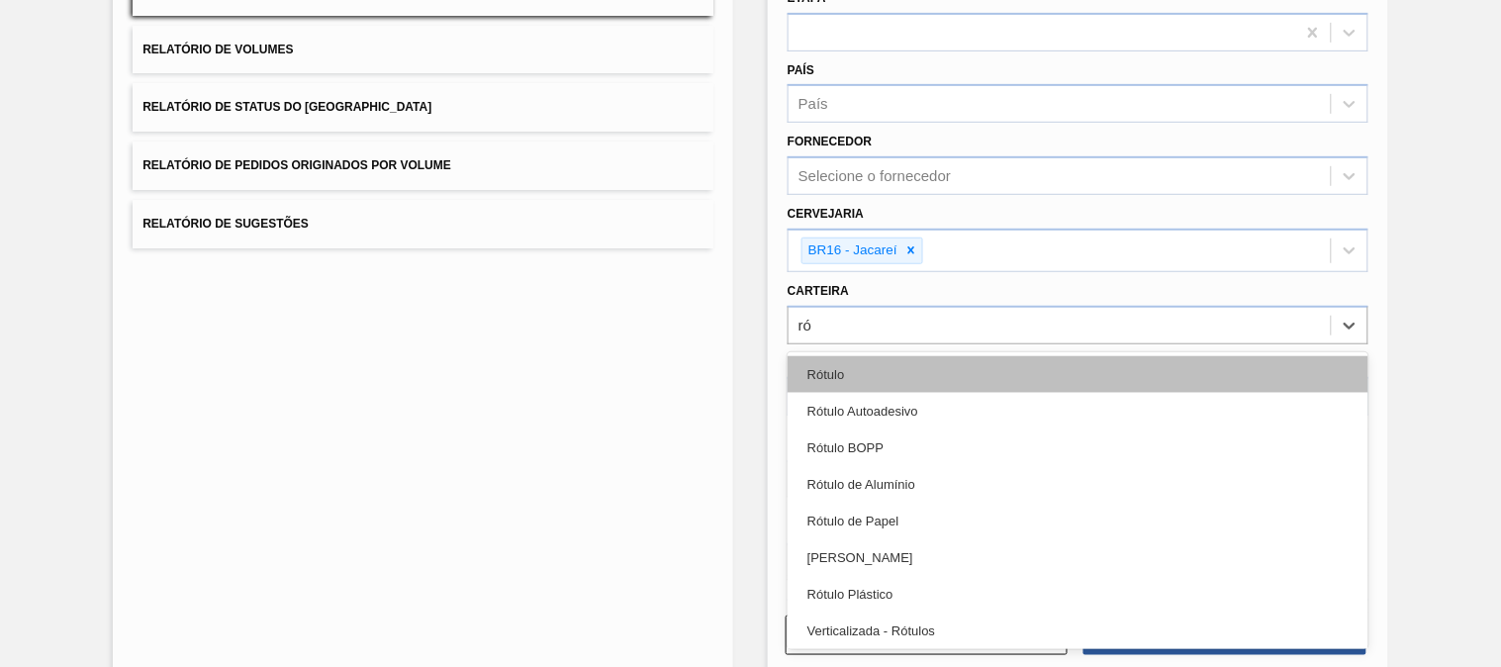
click at [893, 374] on div "Rótulo" at bounding box center [1078, 374] width 581 height 37
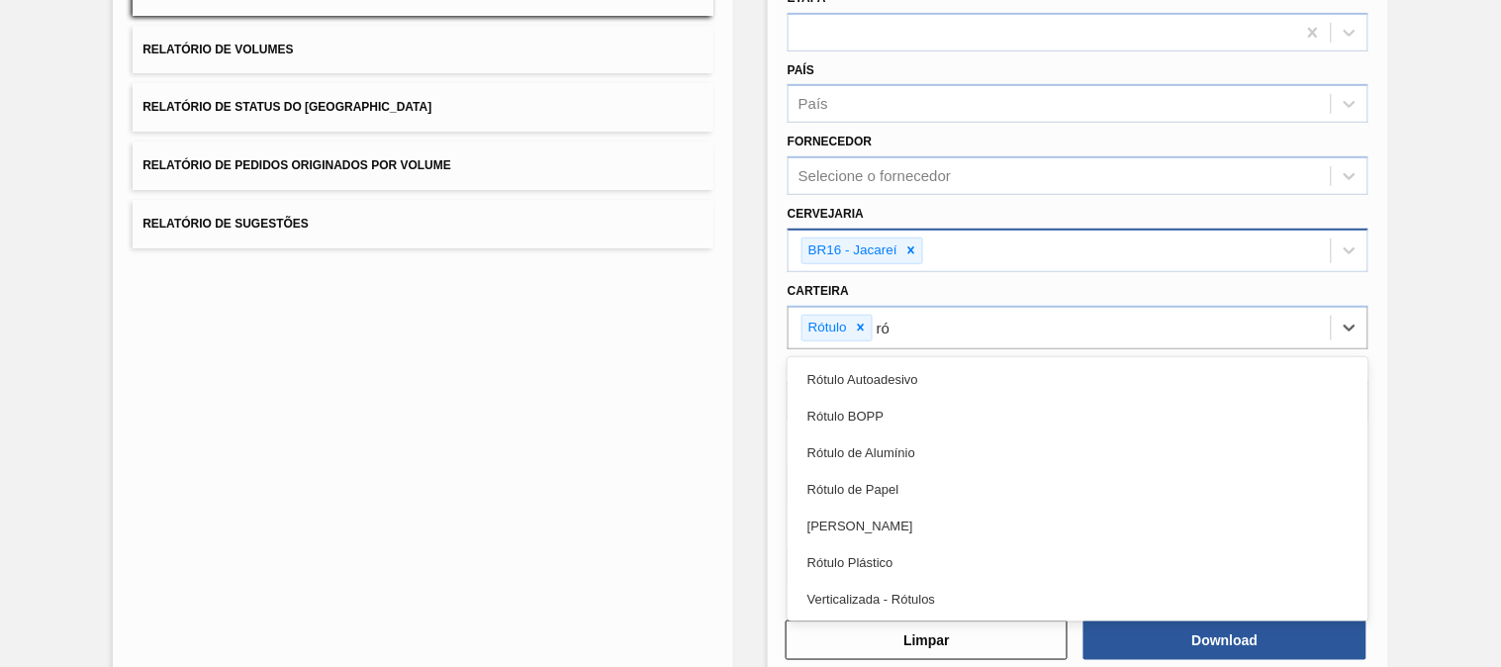
type input "rót"
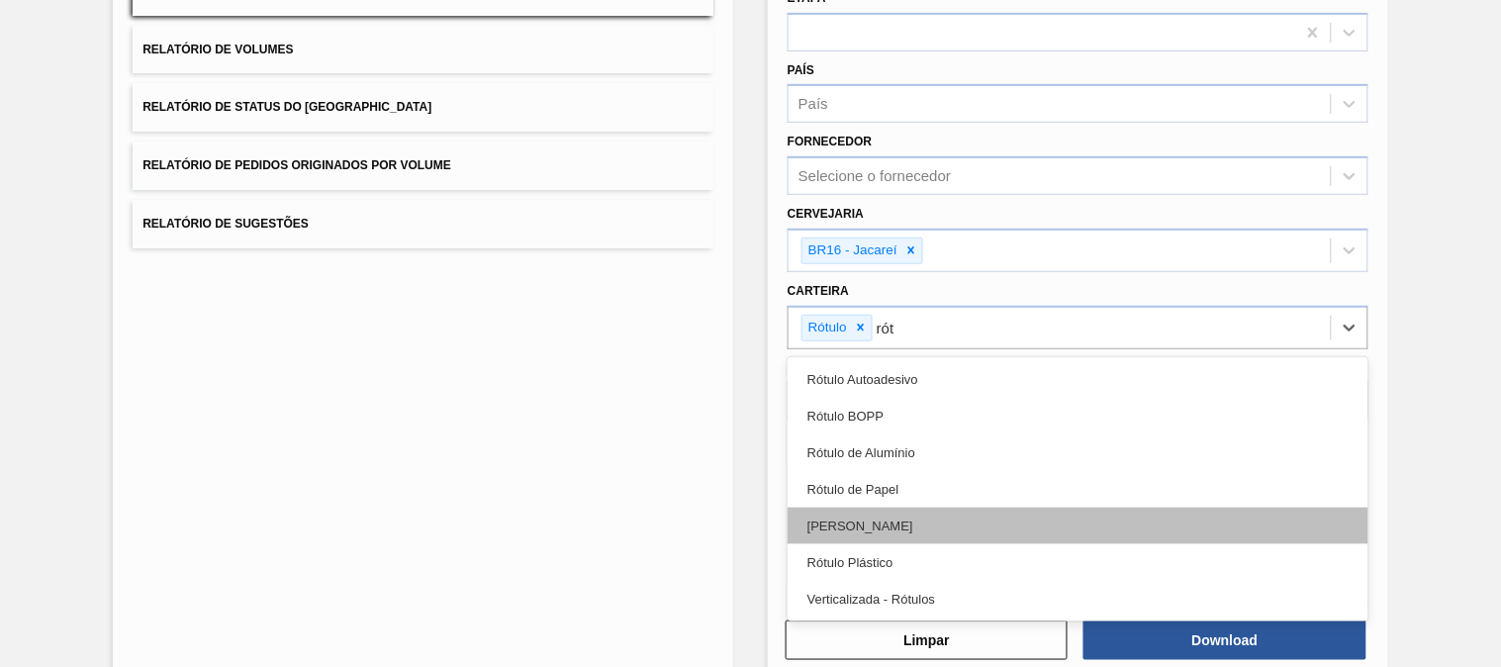
drag, startPoint x: 948, startPoint y: 518, endPoint x: 936, endPoint y: 502, distance: 20.6
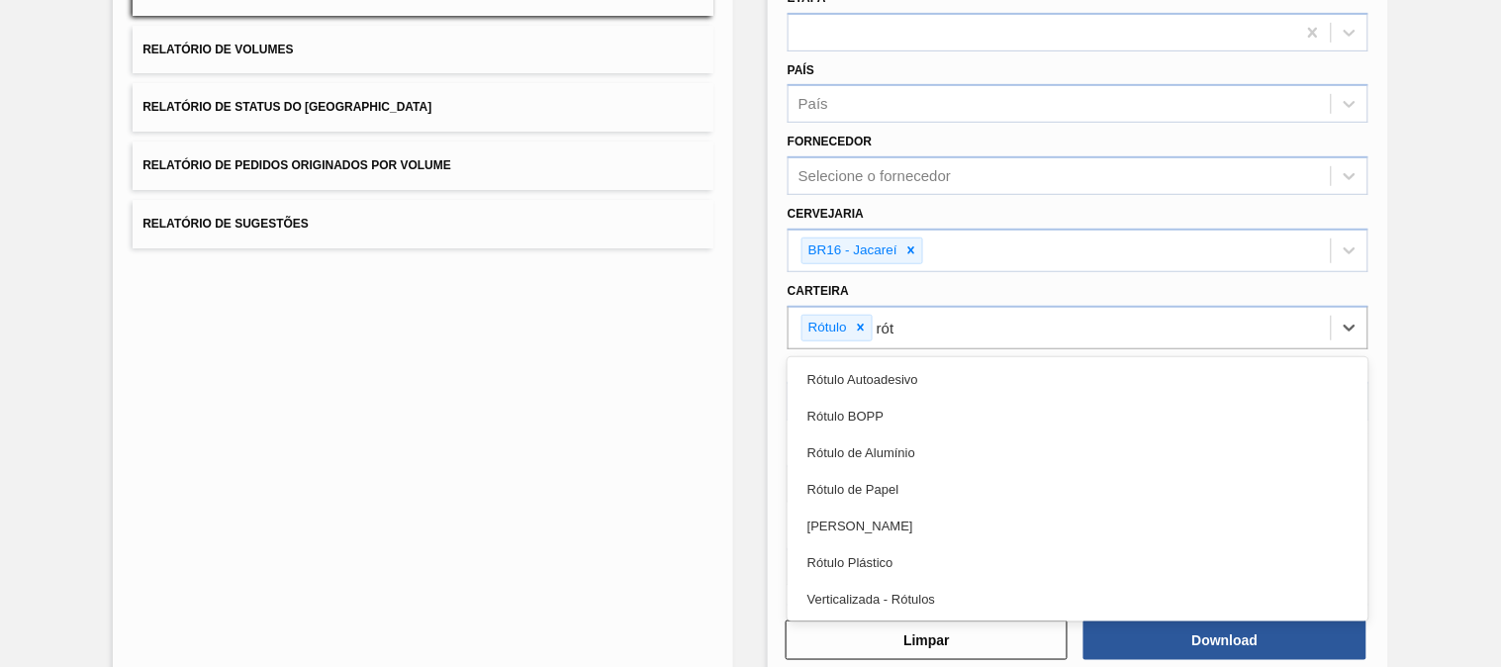
click at [947, 518] on div "[PERSON_NAME]" at bounding box center [1078, 526] width 581 height 37
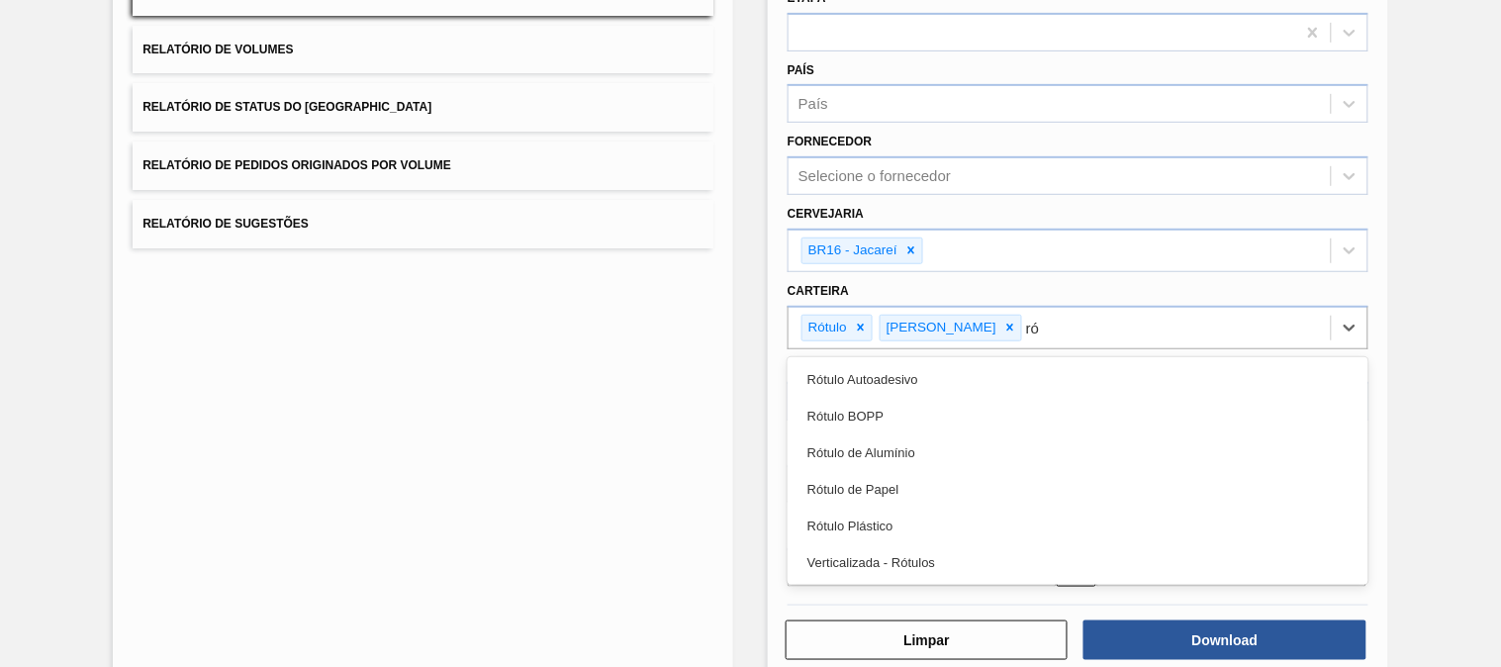
type input "rót"
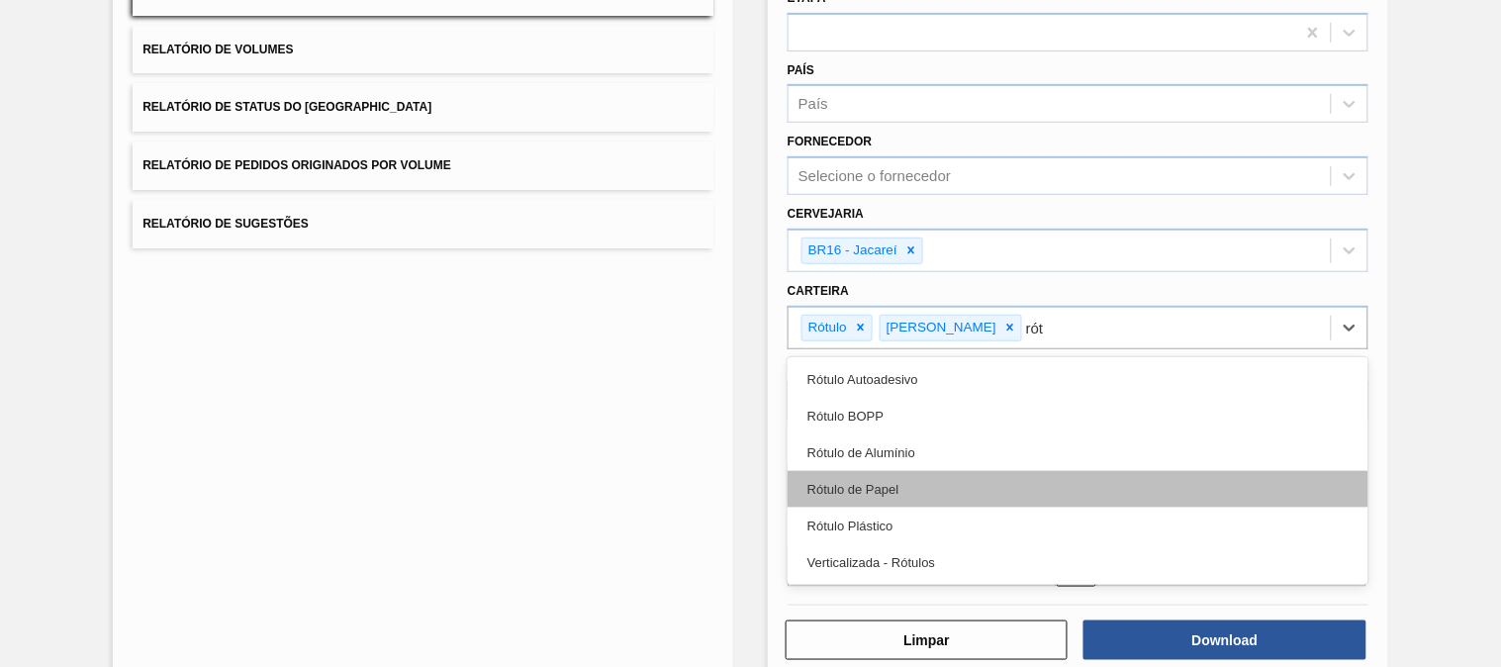
click at [856, 496] on div "Rótulo de Papel" at bounding box center [1078, 489] width 581 height 37
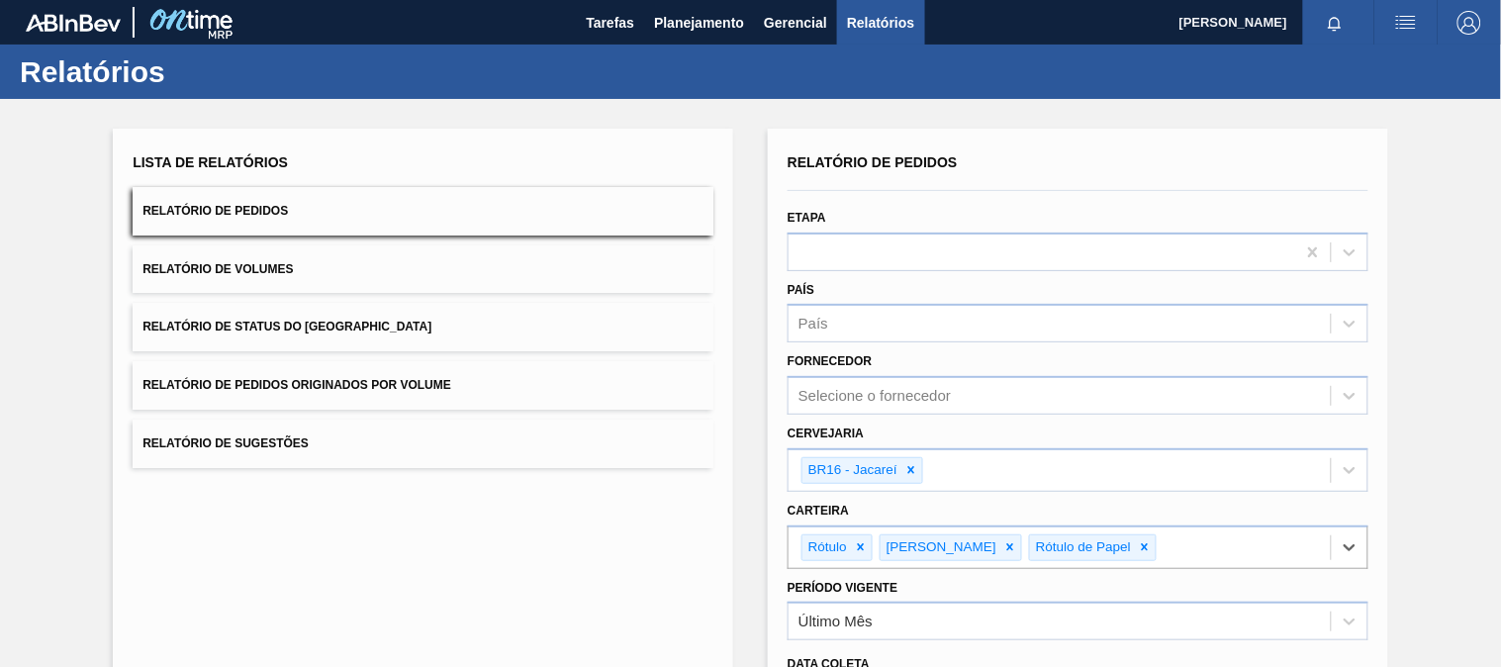
scroll to position [253, 0]
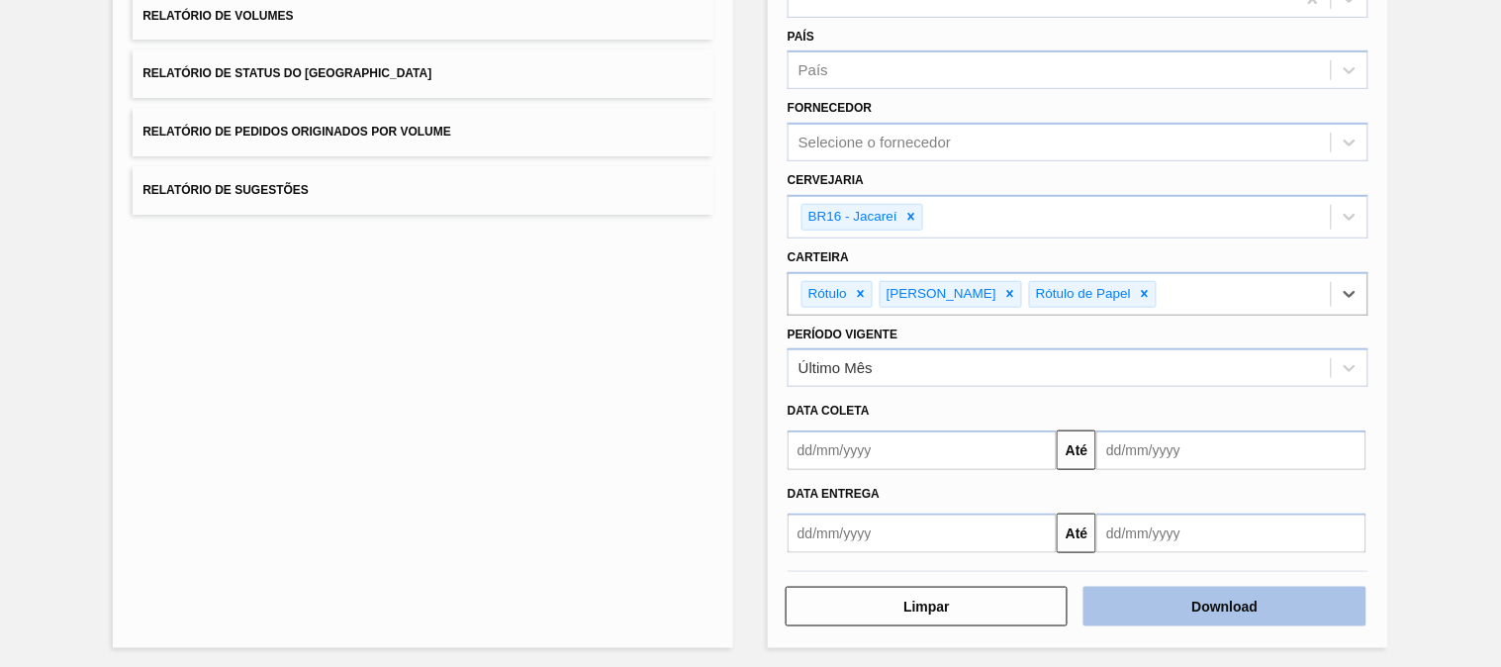
click at [1211, 606] on button "Download" at bounding box center [1225, 607] width 282 height 40
